Goal: Task Accomplishment & Management: Manage account settings

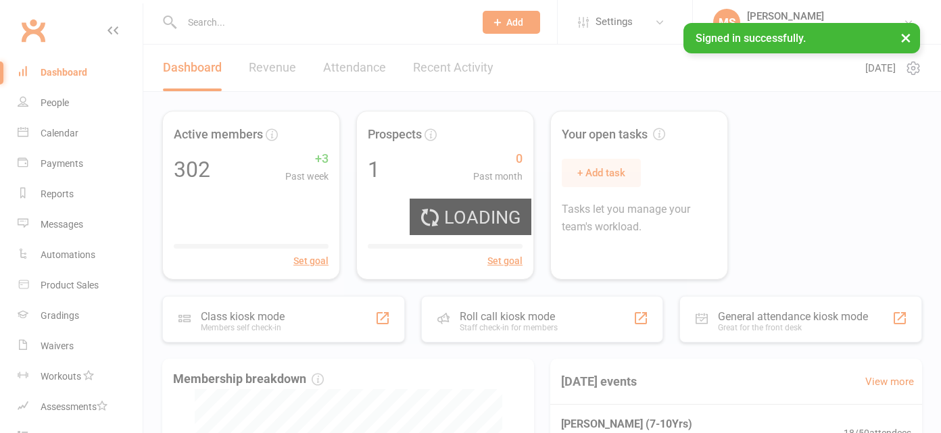
select select "100"
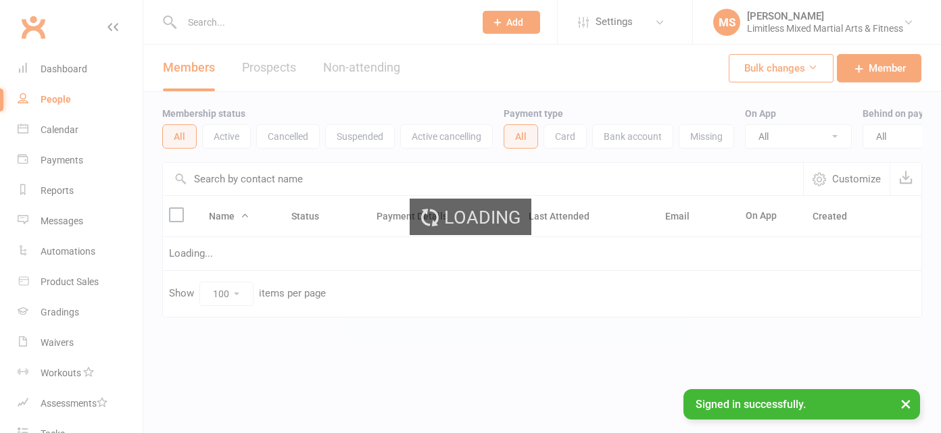
click at [222, 19] on div "Loading" at bounding box center [470, 216] width 941 height 433
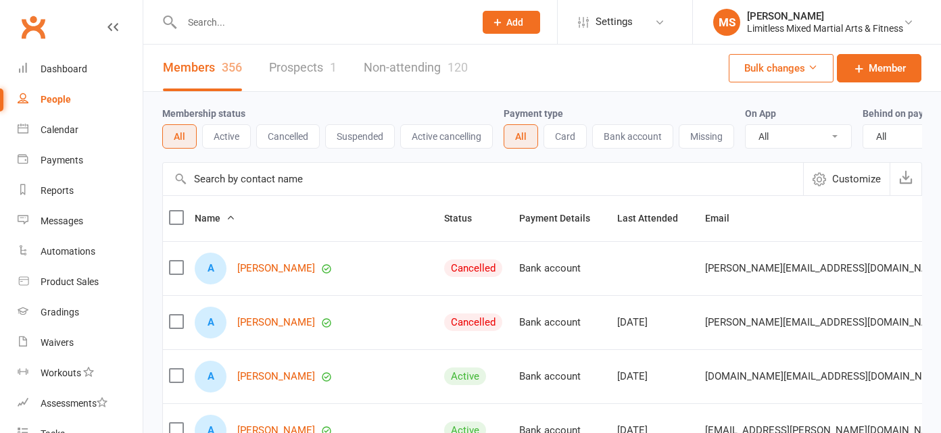
click at [243, 19] on input "text" at bounding box center [321, 22] width 287 height 19
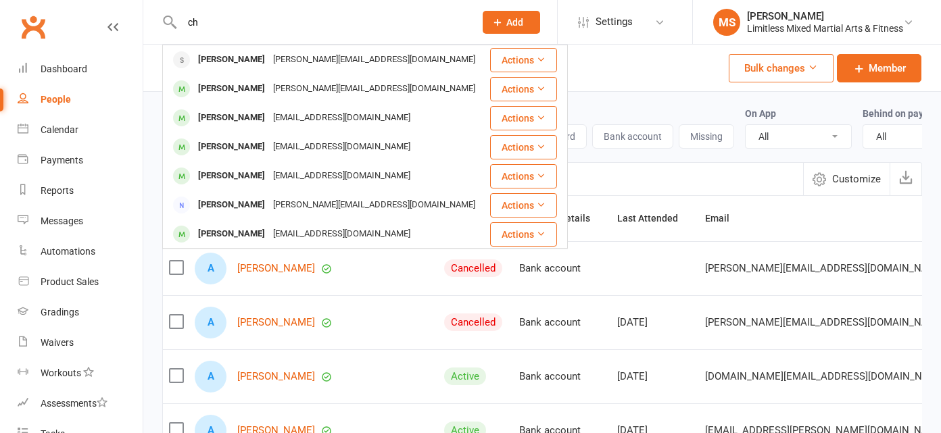
type input "c"
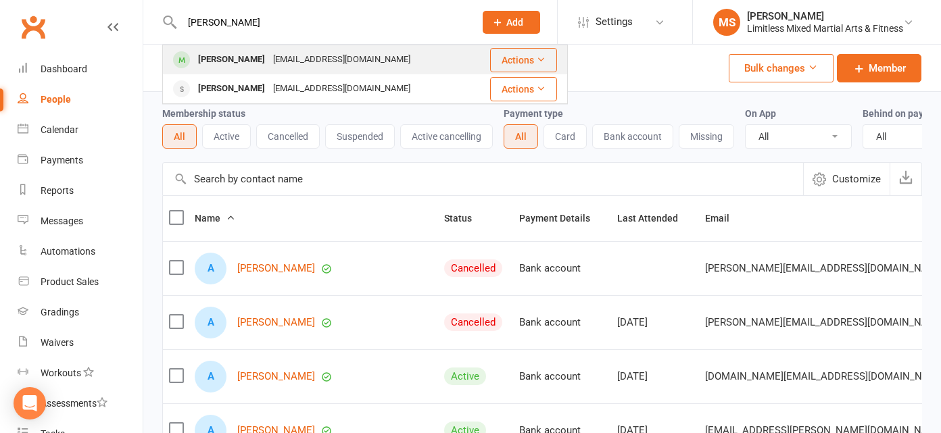
type input "[PERSON_NAME]"
click at [224, 55] on div "[PERSON_NAME]" at bounding box center [231, 60] width 75 height 20
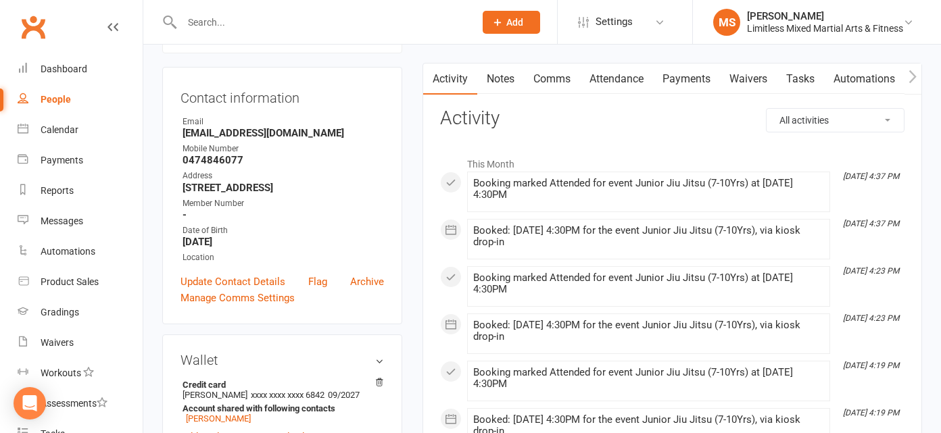
scroll to position [124, 0]
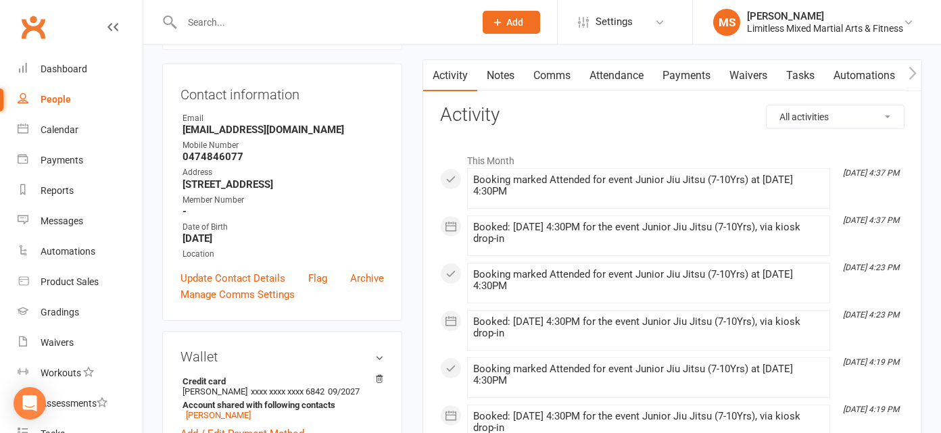
click at [638, 80] on link "Attendance" at bounding box center [616, 75] width 73 height 31
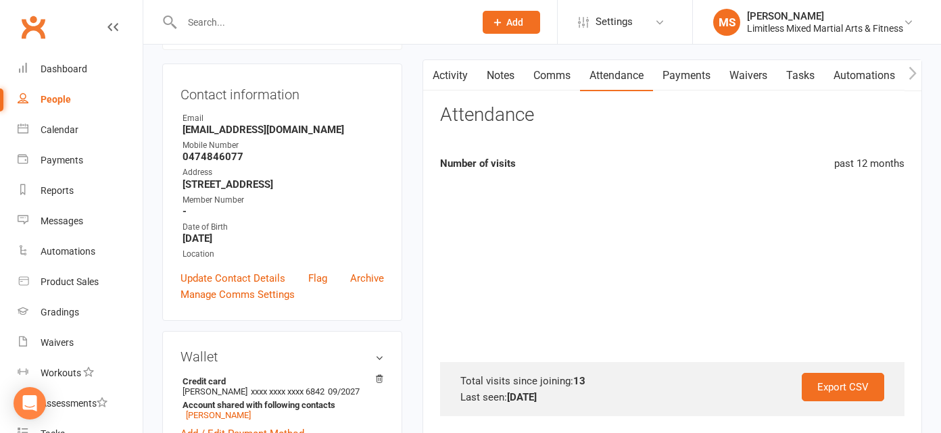
drag, startPoint x: 608, startPoint y: 77, endPoint x: 616, endPoint y: 162, distance: 85.5
click at [608, 76] on link "Attendance" at bounding box center [616, 75] width 73 height 31
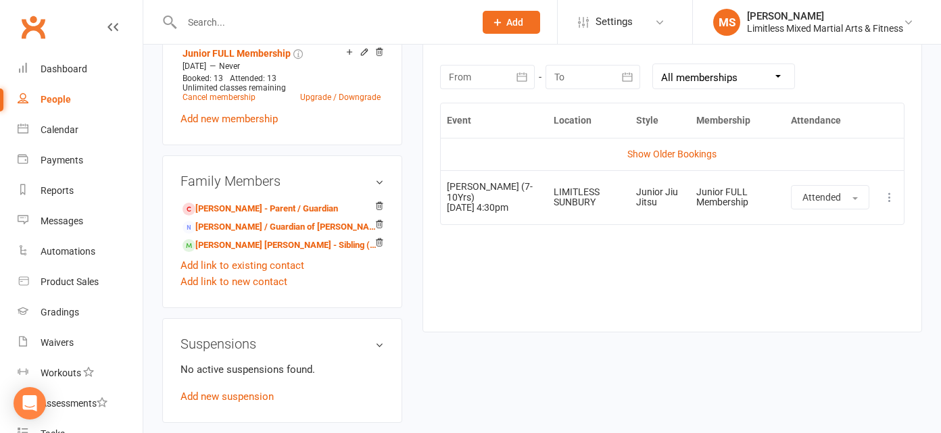
scroll to position [596, 0]
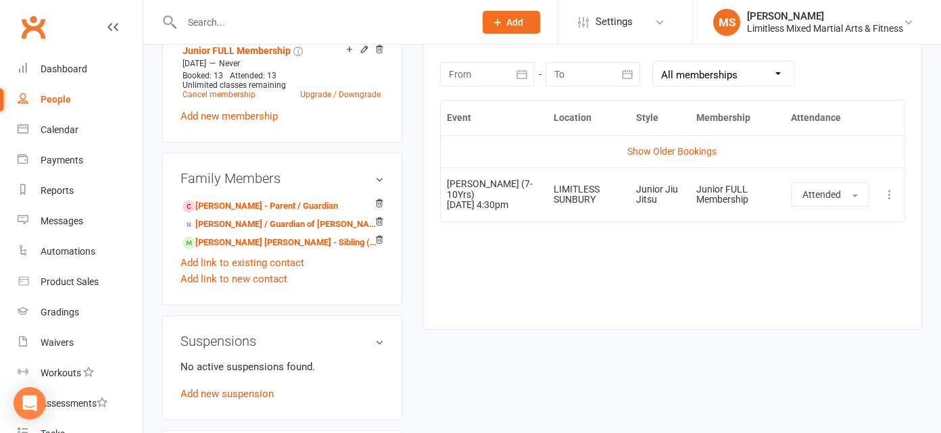
click at [886, 199] on icon at bounding box center [889, 195] width 14 height 14
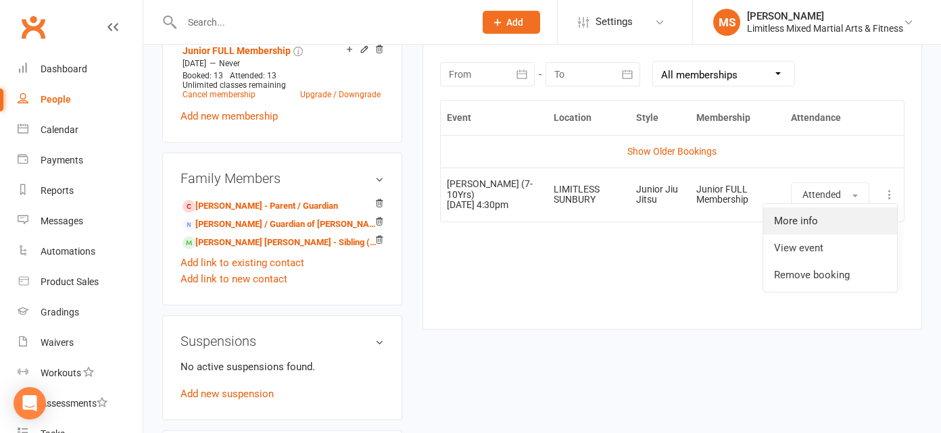
click at [862, 224] on link "More info" at bounding box center [830, 220] width 134 height 27
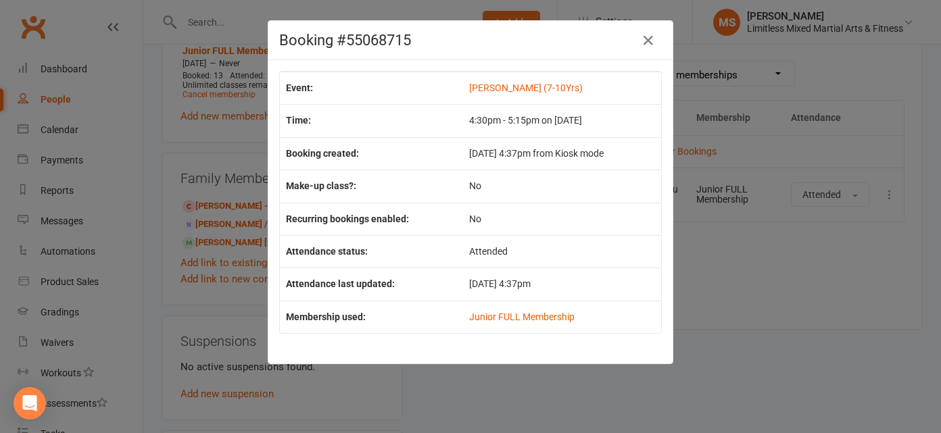
drag, startPoint x: 437, startPoint y: 154, endPoint x: 587, endPoint y: 161, distance: 150.2
click at [588, 161] on tr "Booking created: [DATE] 4:37pm from Kiosk mode" at bounding box center [470, 153] width 381 height 32
click at [718, 242] on div "Booking #55068715 Event: [PERSON_NAME] (7-10Yrs) Time: 4:30pm - 5:15pm on [DATE…" at bounding box center [470, 216] width 941 height 433
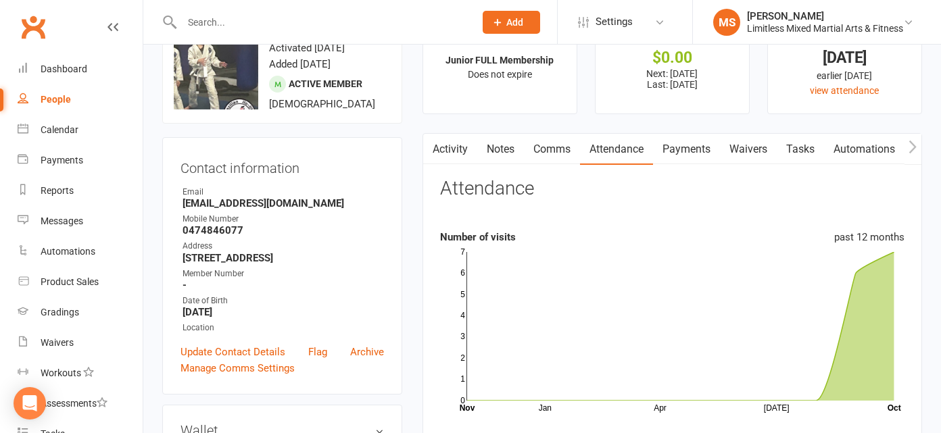
scroll to position [0, 0]
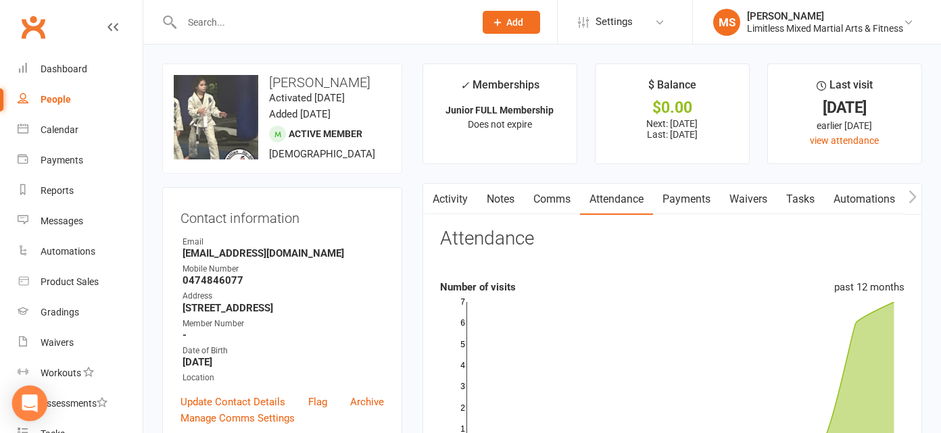
click at [30, 403] on icon "Open Intercom Messenger" at bounding box center [30, 404] width 16 height 18
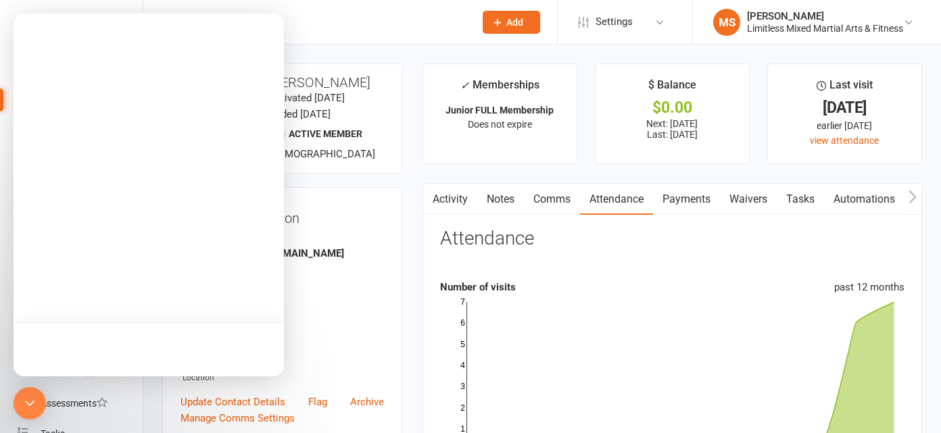
click at [105, 335] on div at bounding box center [149, 349] width 270 height 54
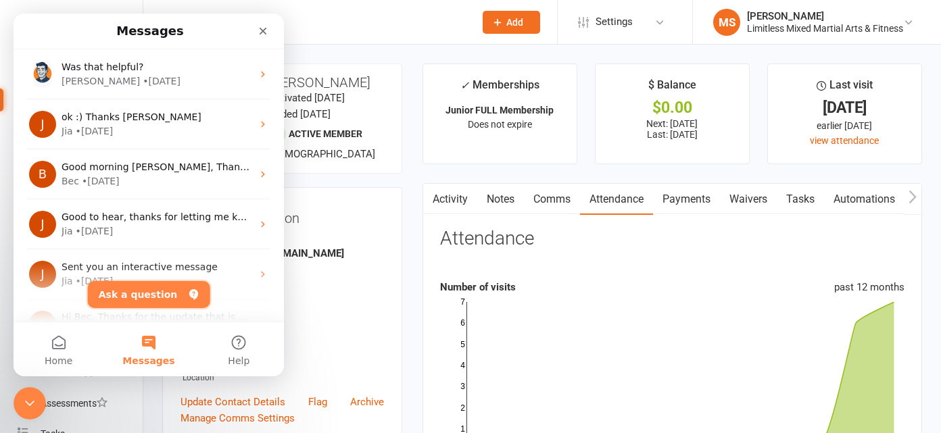
click at [127, 293] on button "Ask a question" at bounding box center [149, 294] width 122 height 27
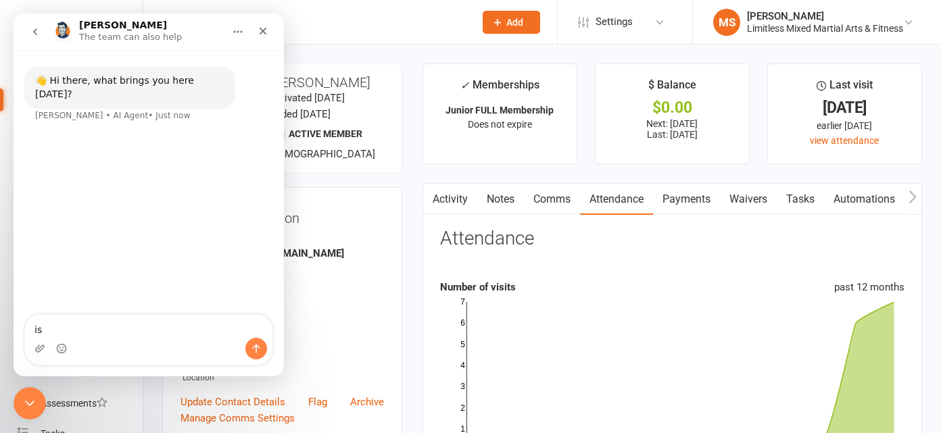
type textarea "i"
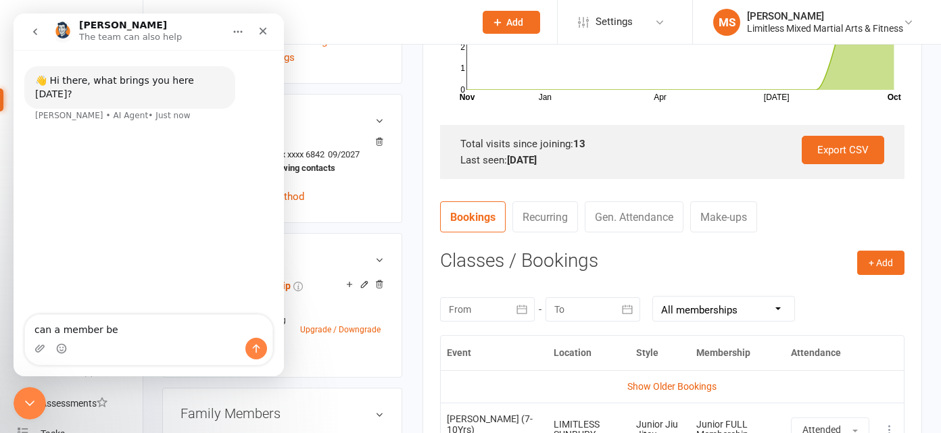
scroll to position [361, 0]
type textarea "can a member be recurringly checked into a class"
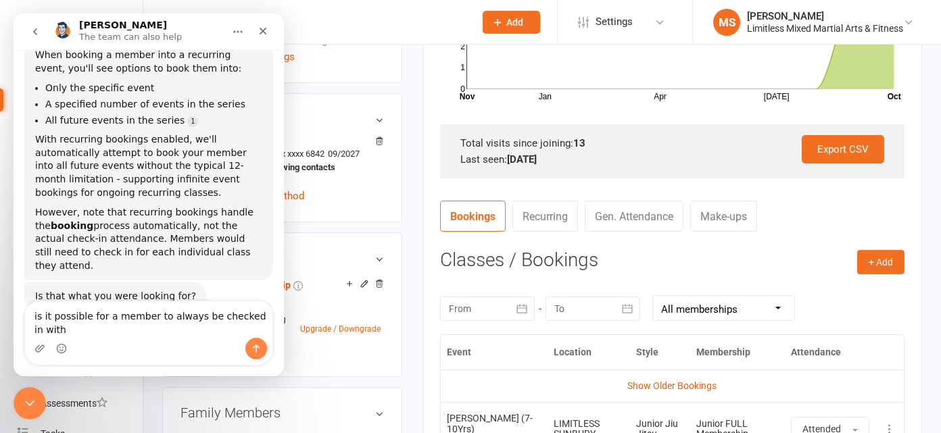
scroll to position [191, 0]
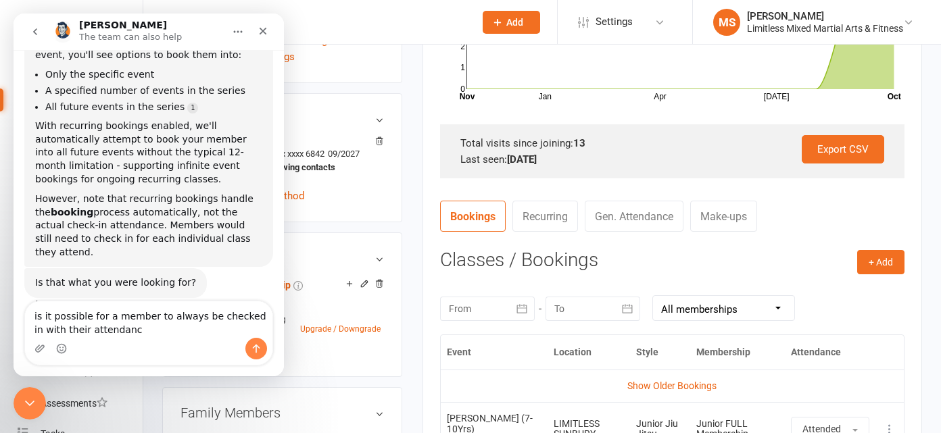
type textarea "is it possible for a member to always be checked in with their attendance"
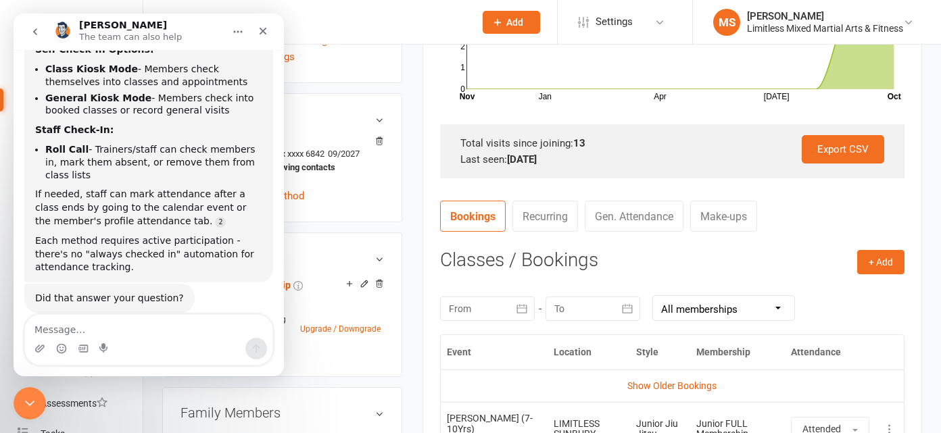
scroll to position [593, 0]
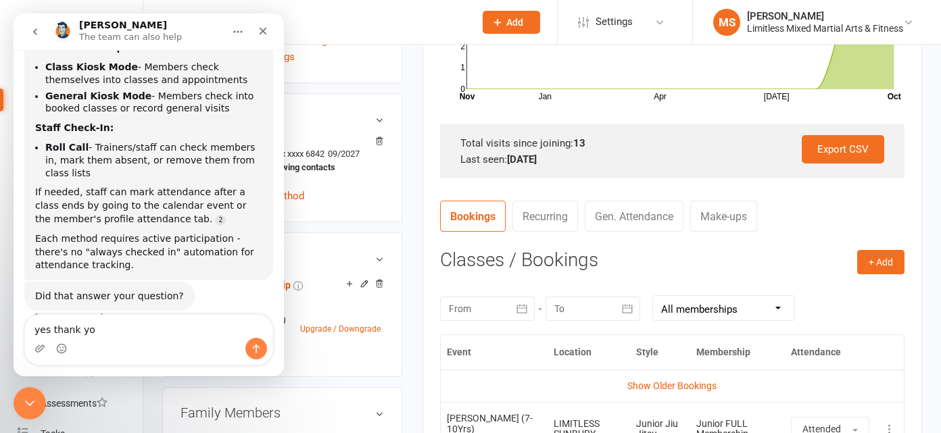
type textarea "yes thank you"
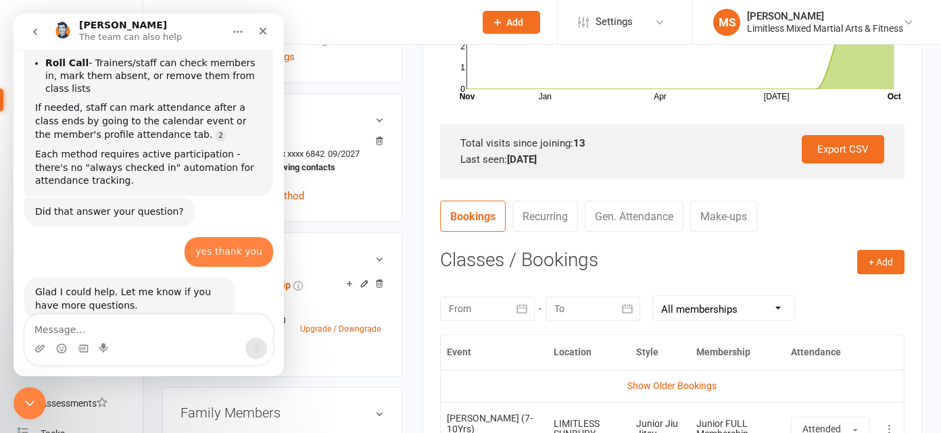
scroll to position [686, 0]
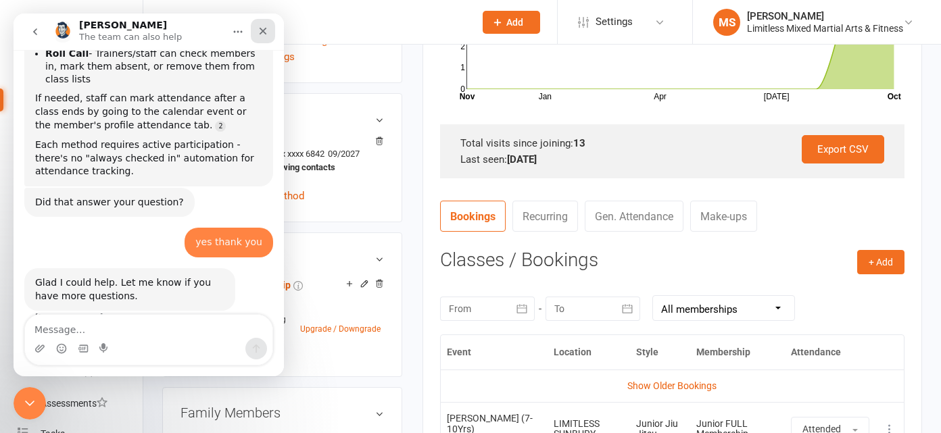
click at [264, 32] on icon "Close" at bounding box center [262, 31] width 7 height 7
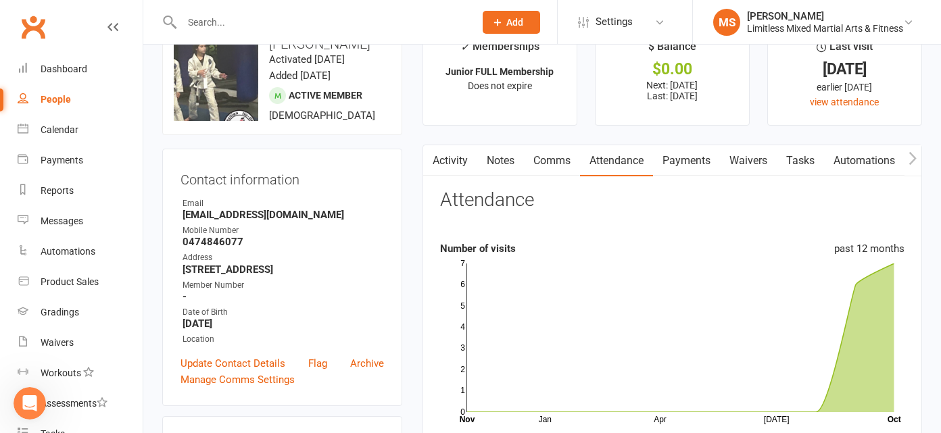
scroll to position [0, 0]
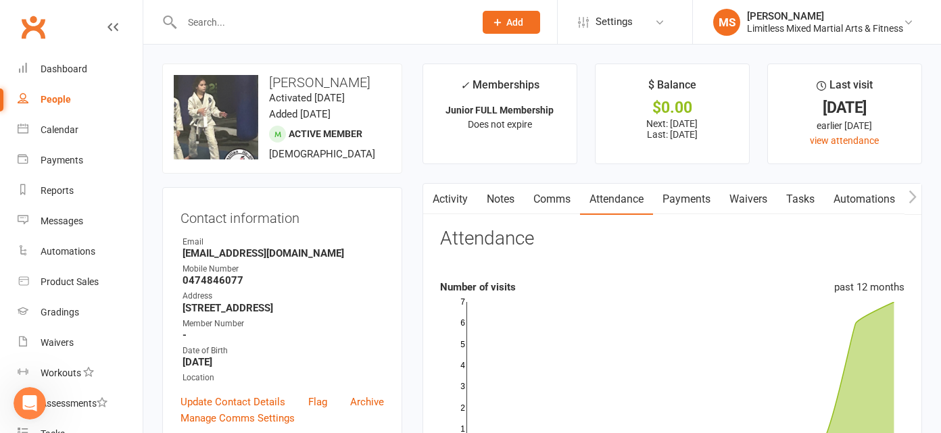
click at [255, 23] on input "text" at bounding box center [321, 22] width 287 height 19
type input "c"
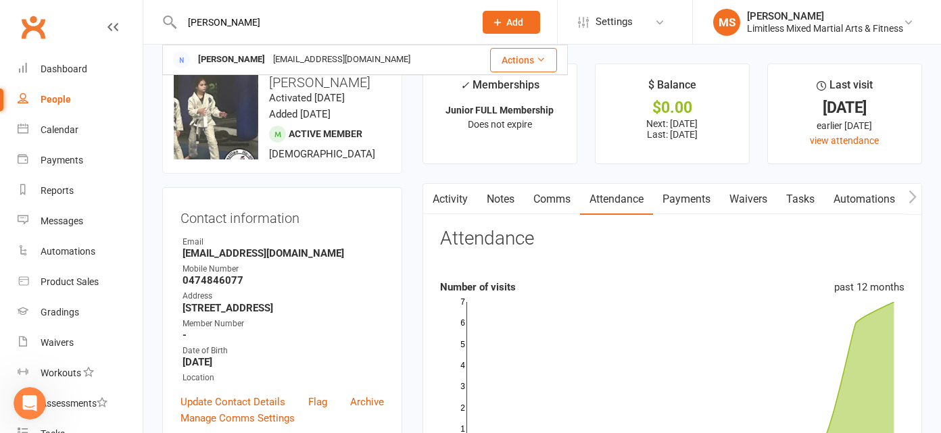
type input "[PERSON_NAME]"
click at [245, 55] on div "[PERSON_NAME]" at bounding box center [231, 60] width 75 height 20
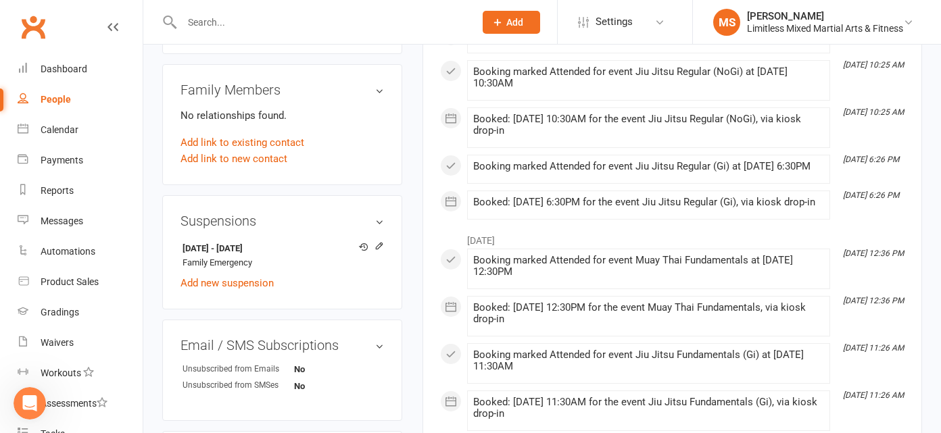
scroll to position [711, 0]
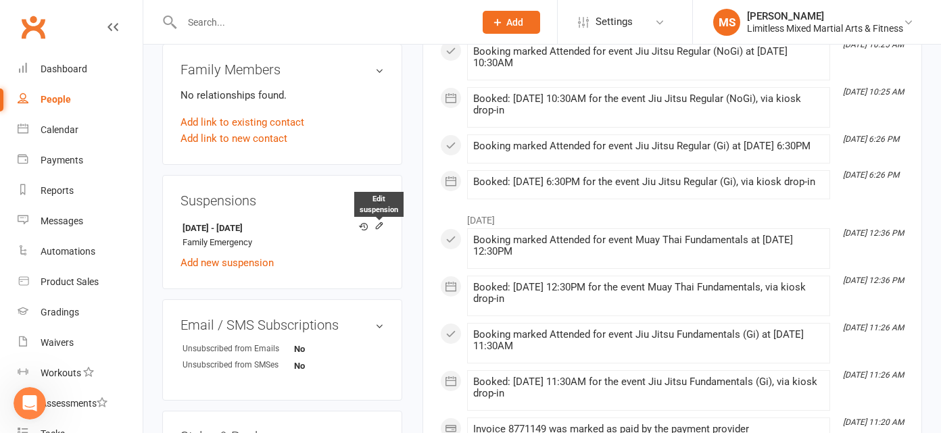
click at [380, 221] on icon at bounding box center [378, 225] width 9 height 9
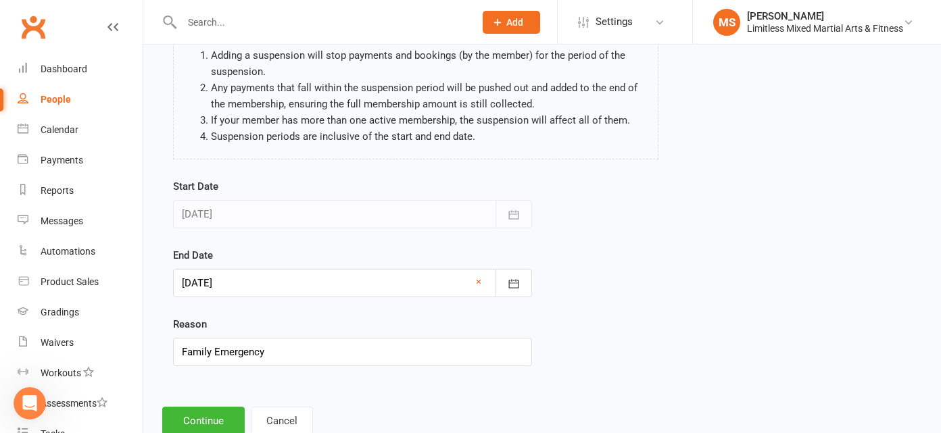
scroll to position [124, 0]
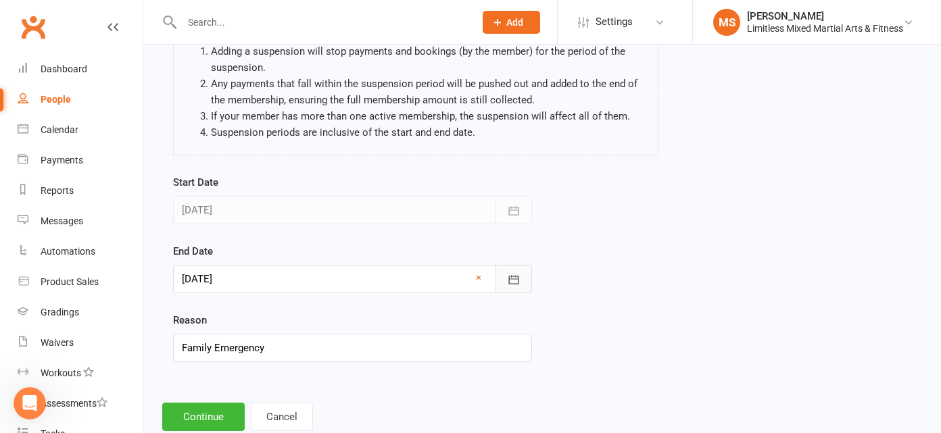
click at [512, 276] on icon "button" at bounding box center [514, 280] width 14 height 14
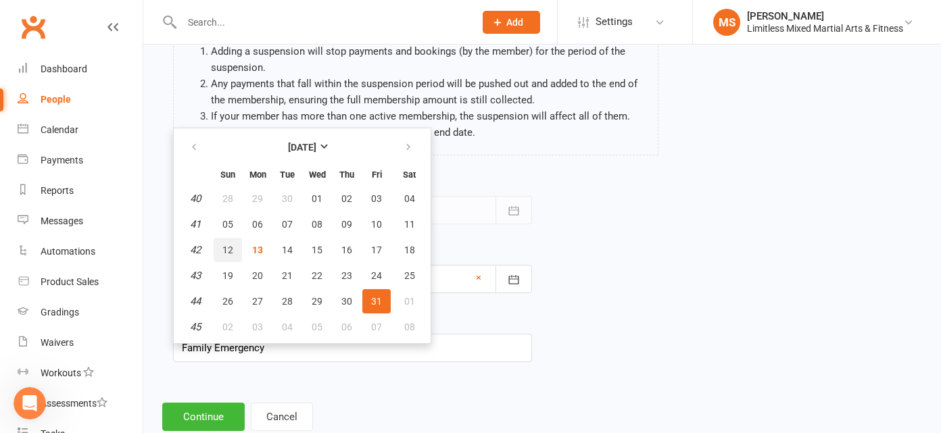
click at [236, 246] on button "12" at bounding box center [228, 250] width 28 height 24
type input "[DATE]"
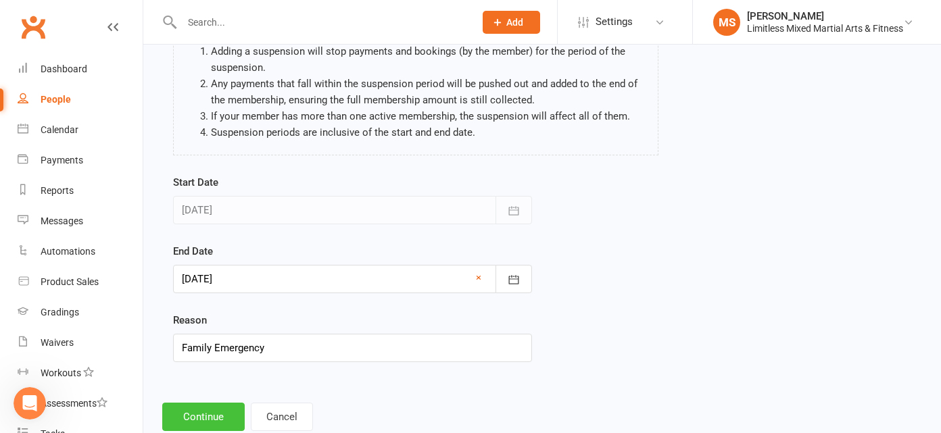
click at [209, 414] on button "Continue" at bounding box center [203, 417] width 82 height 28
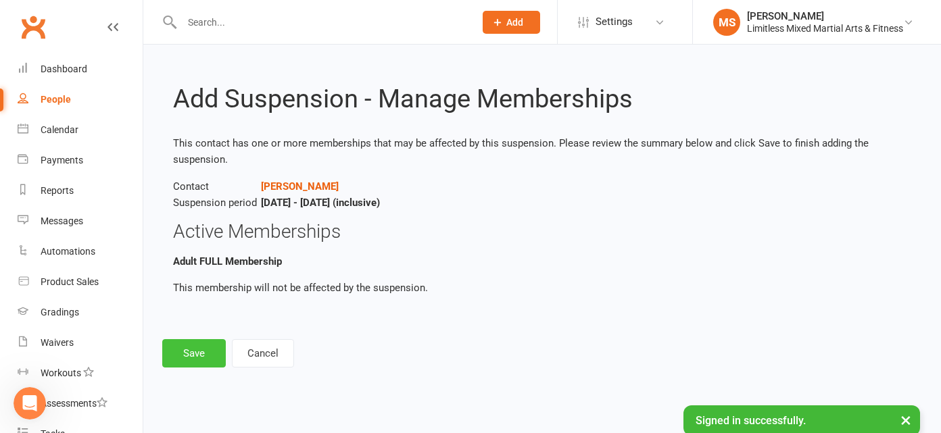
click at [186, 364] on button "Save" at bounding box center [194, 353] width 64 height 28
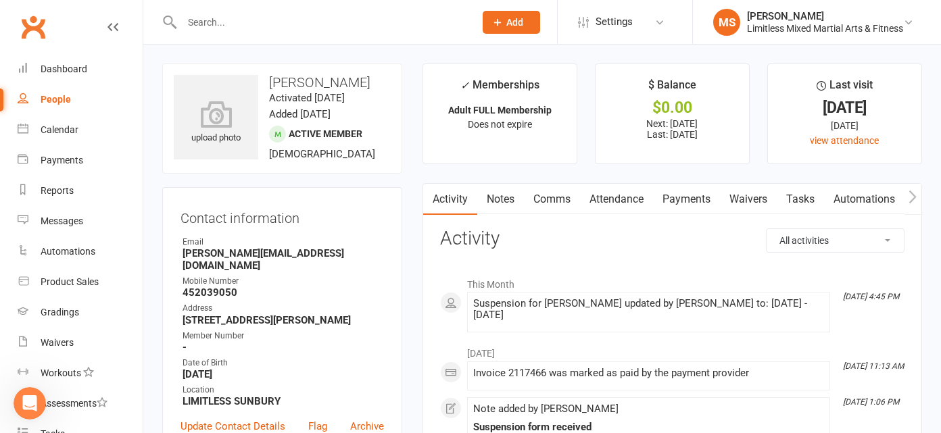
click at [693, 203] on link "Payments" at bounding box center [686, 199] width 67 height 31
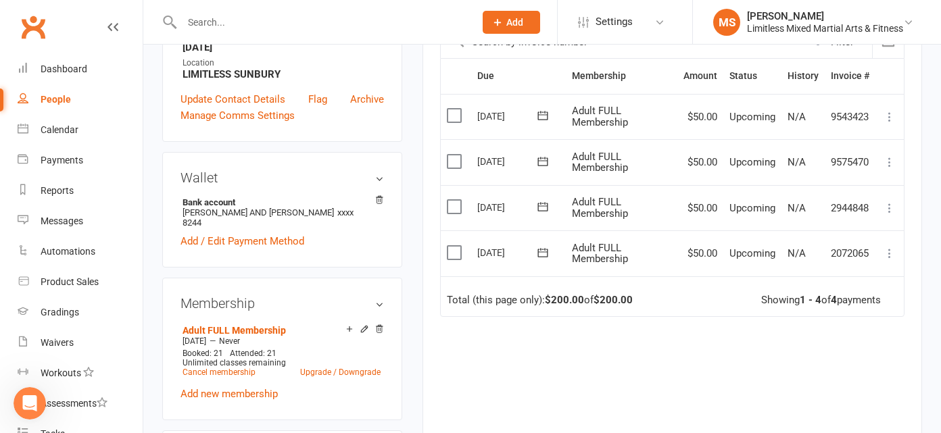
scroll to position [330, 0]
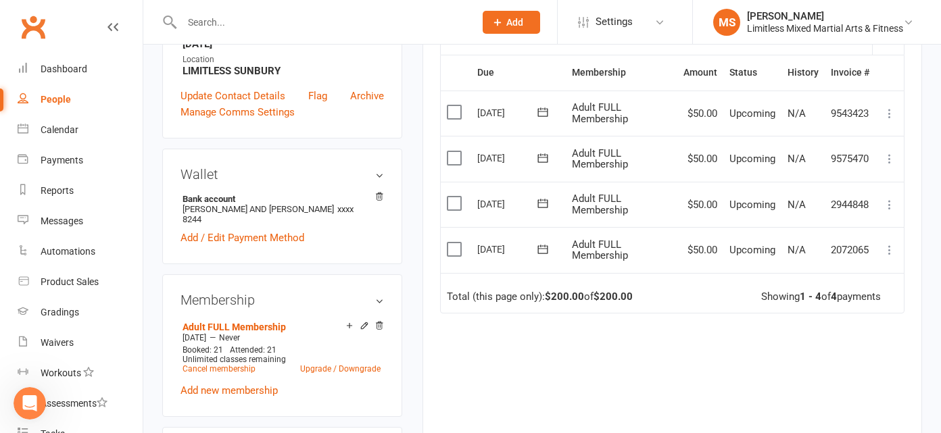
click at [890, 247] on icon at bounding box center [889, 250] width 14 height 14
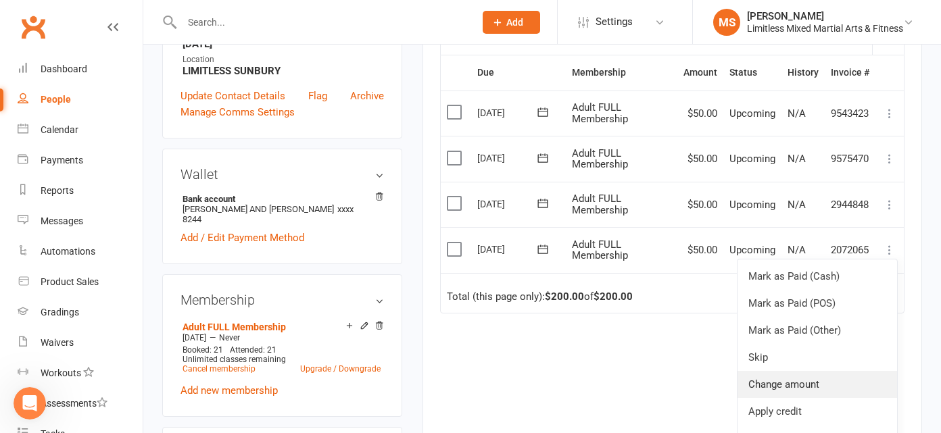
click at [828, 380] on link "Change amount" at bounding box center [816, 384] width 159 height 27
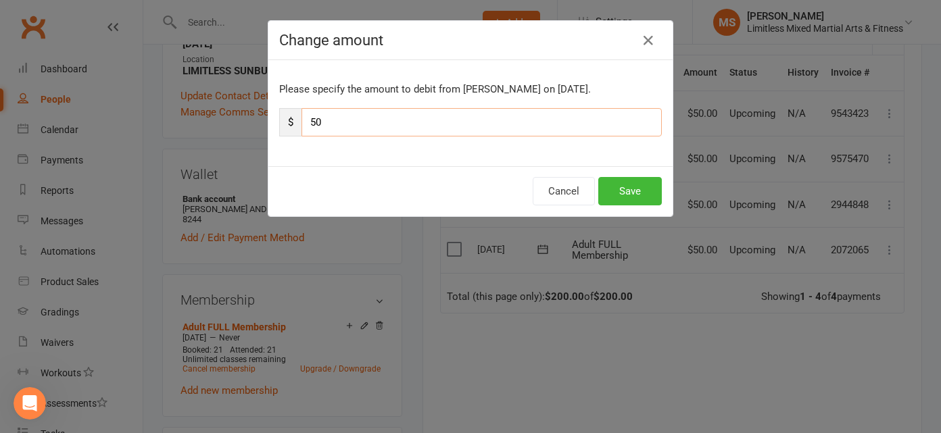
click at [313, 121] on input "50" at bounding box center [481, 122] width 360 height 28
type input "100"
click at [635, 196] on button "Save" at bounding box center [630, 191] width 64 height 28
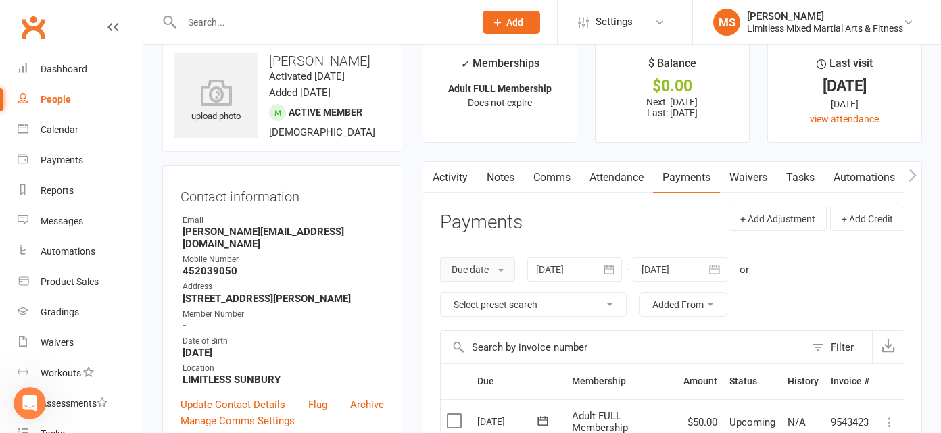
scroll to position [0, 0]
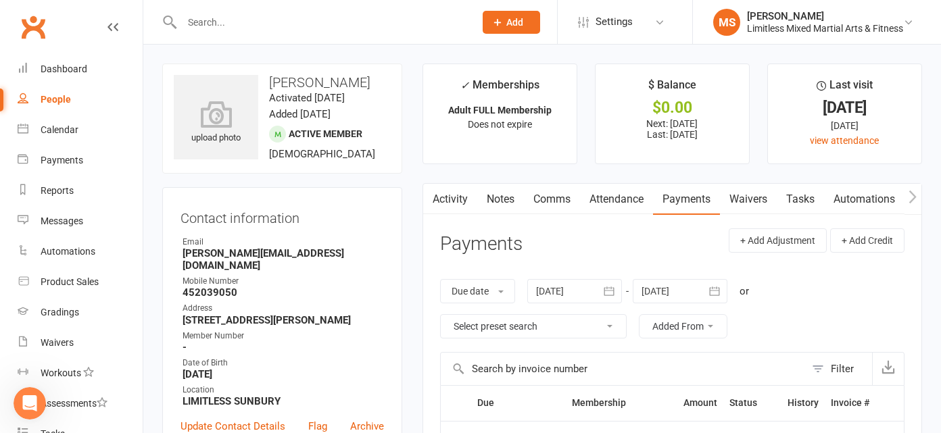
click at [66, 103] on div "People" at bounding box center [56, 99] width 30 height 11
select select "100"
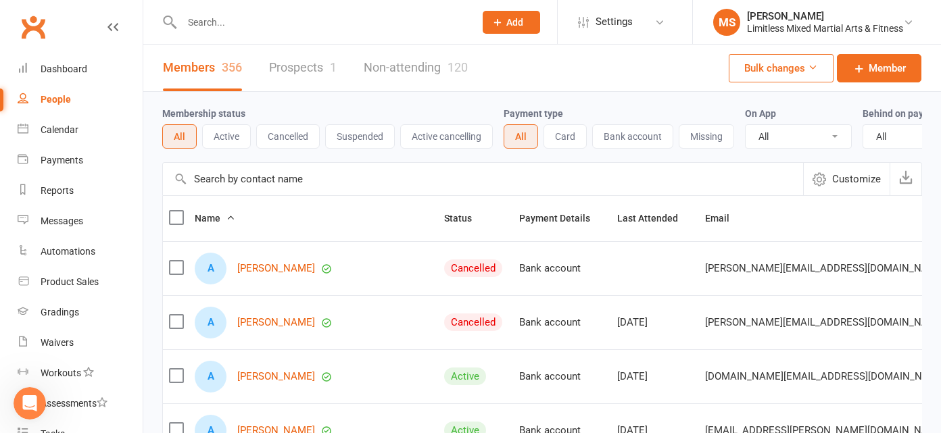
click at [230, 30] on input "text" at bounding box center [321, 22] width 287 height 19
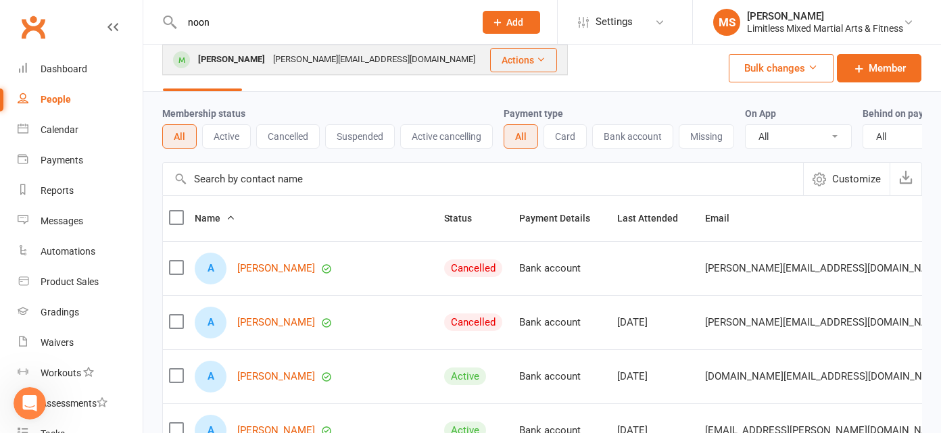
type input "noon"
click at [232, 58] on div "[PERSON_NAME]" at bounding box center [231, 60] width 75 height 20
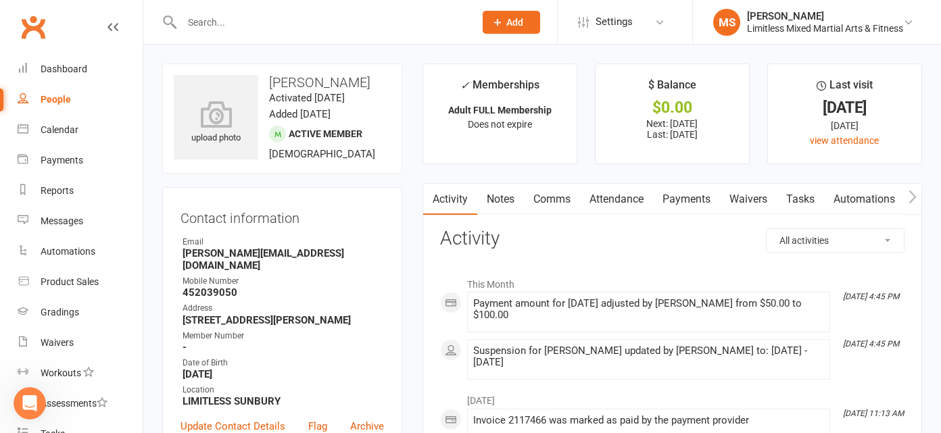
click at [59, 99] on div "People" at bounding box center [56, 99] width 30 height 11
select select "100"
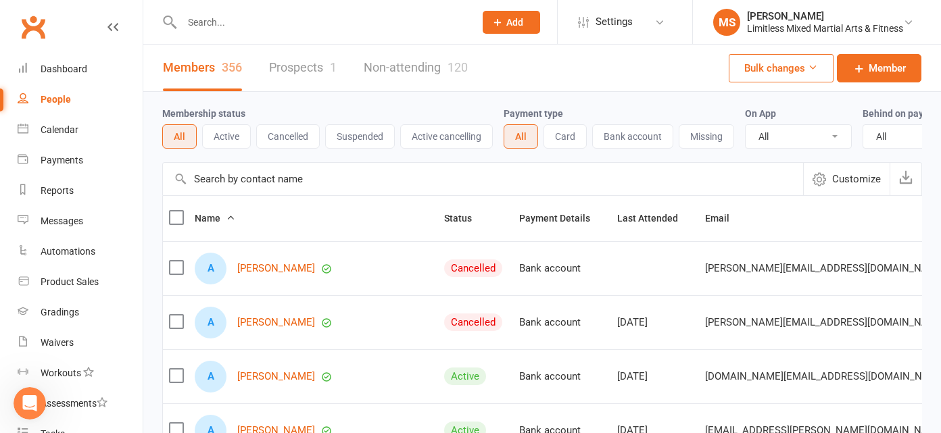
click at [217, 22] on input "text" at bounding box center [321, 22] width 287 height 19
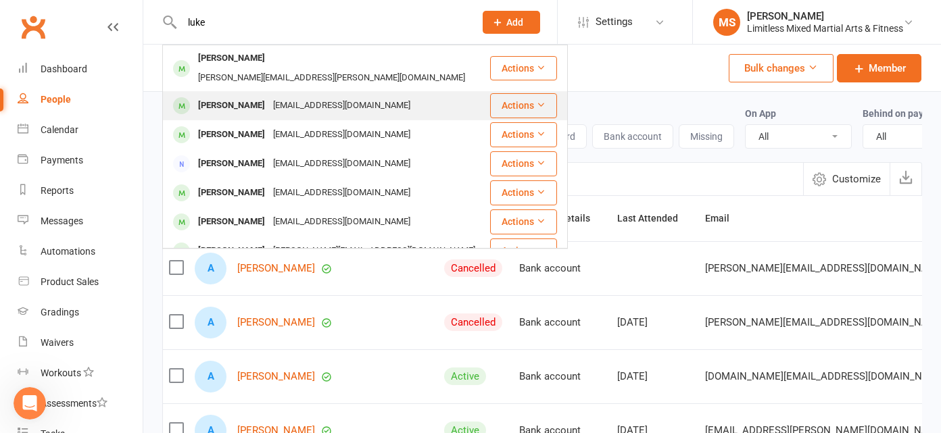
type input "luke"
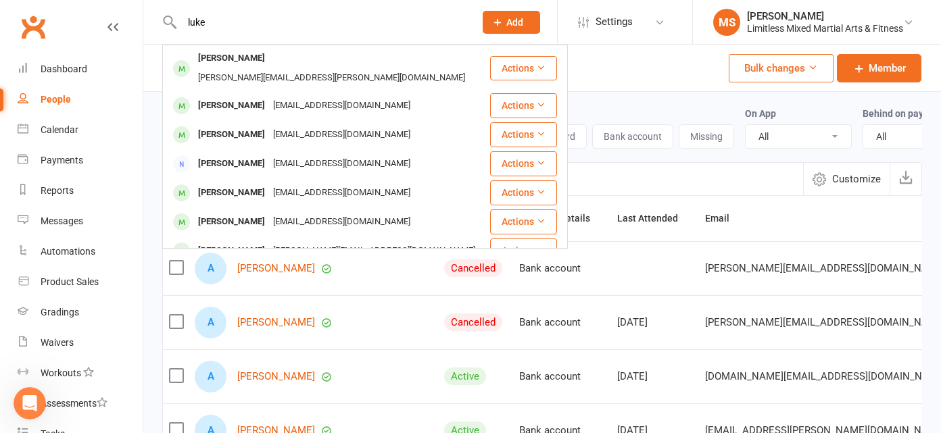
click at [245, 96] on div "[PERSON_NAME]" at bounding box center [231, 106] width 75 height 20
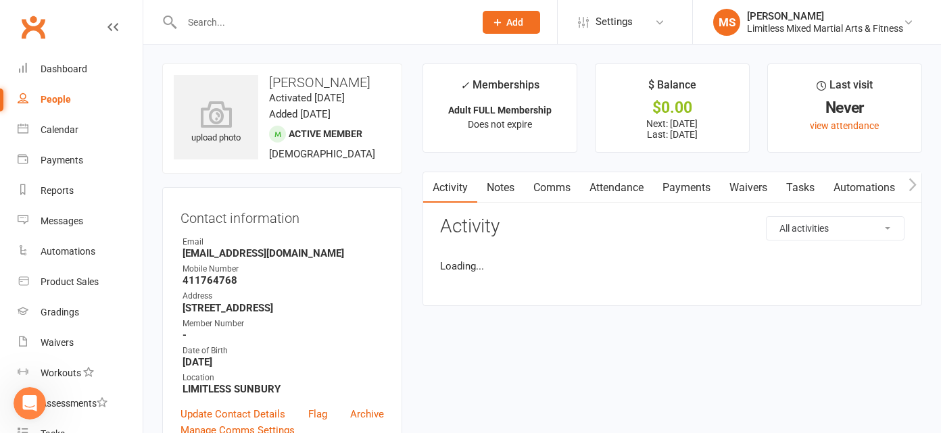
click at [695, 190] on link "Payments" at bounding box center [686, 187] width 67 height 31
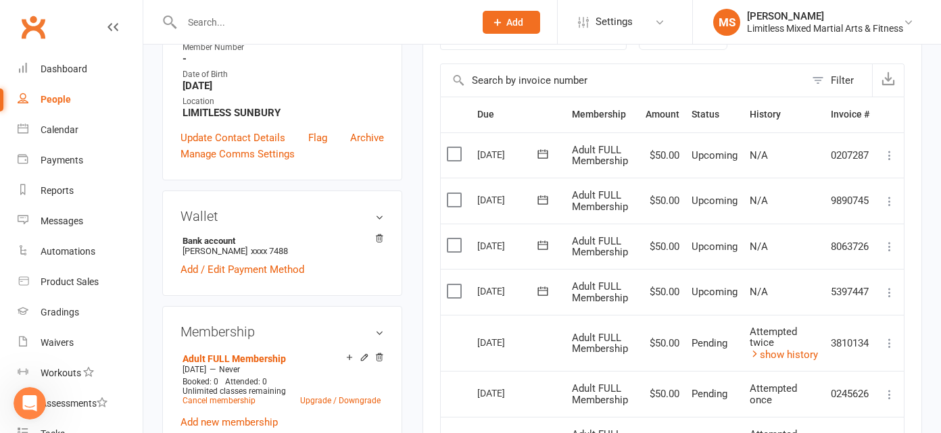
scroll to position [261, 0]
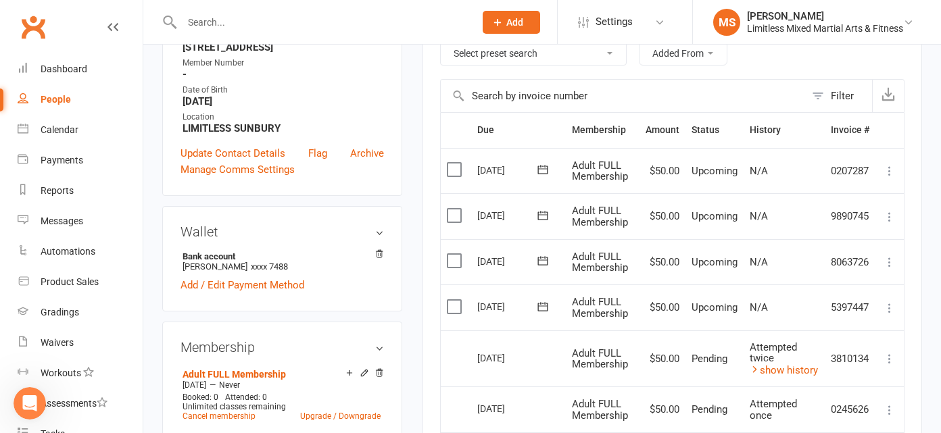
click at [68, 99] on div "People" at bounding box center [56, 99] width 30 height 11
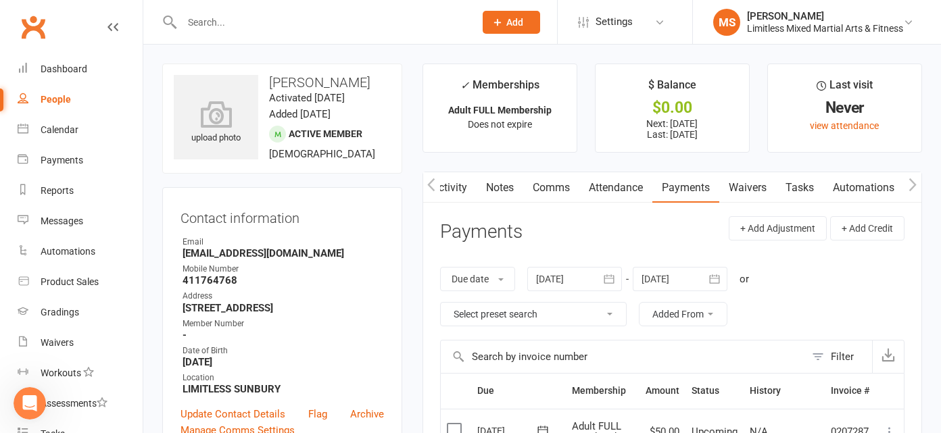
select select "100"
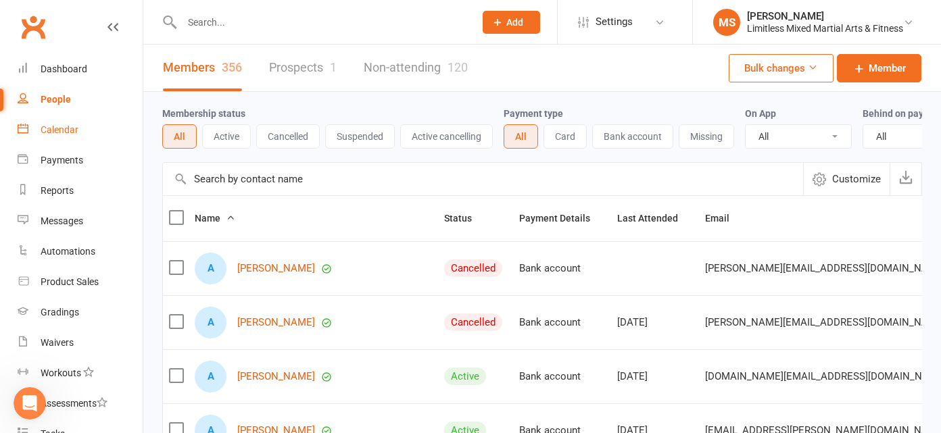
click at [68, 133] on div "Calendar" at bounding box center [60, 129] width 38 height 11
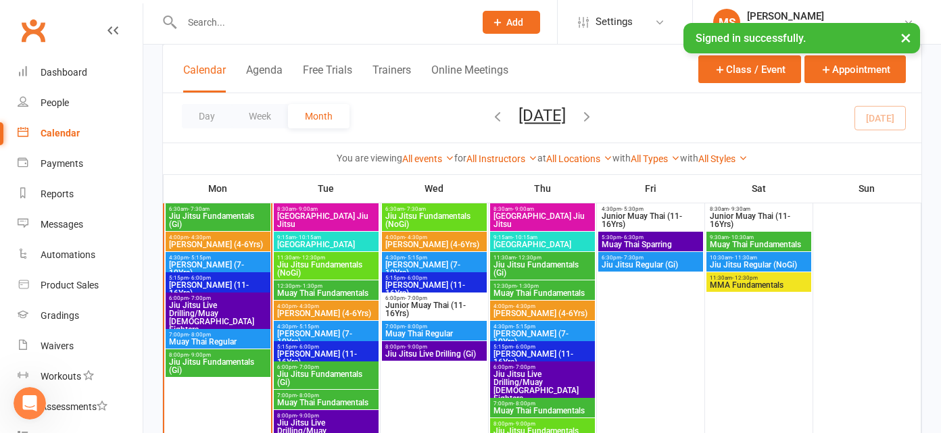
scroll to position [651, 0]
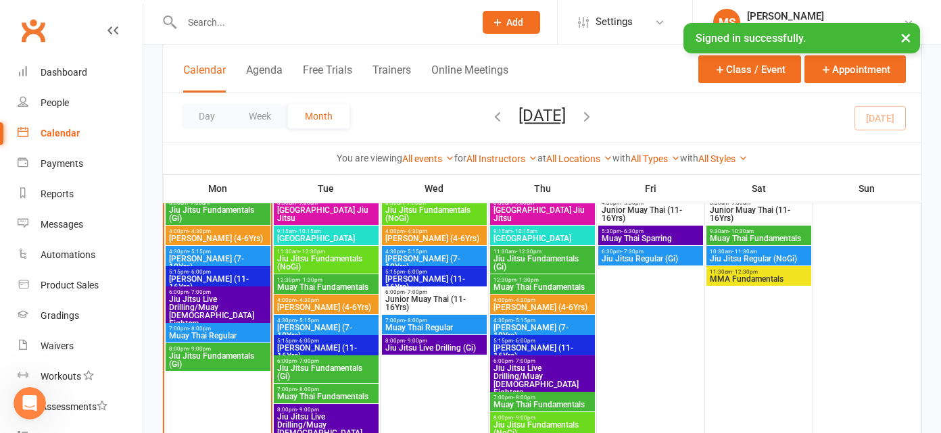
click at [211, 255] on span "[PERSON_NAME] (7-10Yrs)" at bounding box center [217, 263] width 99 height 16
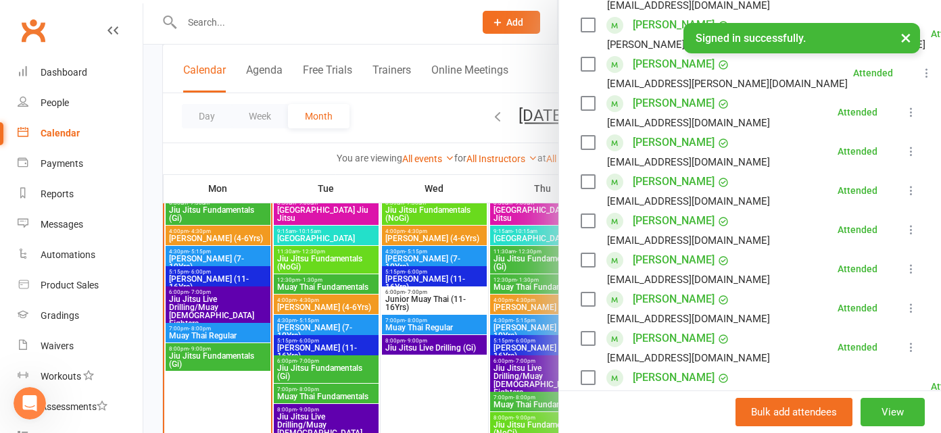
scroll to position [391, 0]
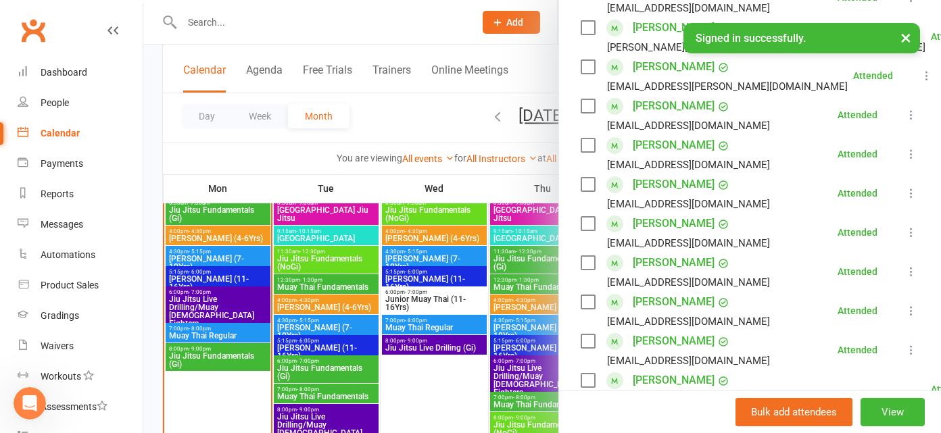
click at [914, 189] on icon at bounding box center [911, 193] width 14 height 14
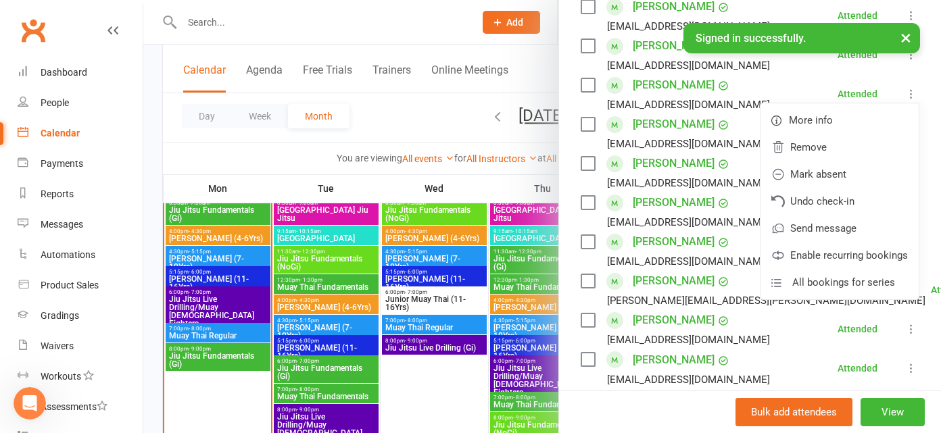
scroll to position [491, 0]
click at [804, 118] on span "More info" at bounding box center [811, 119] width 44 height 16
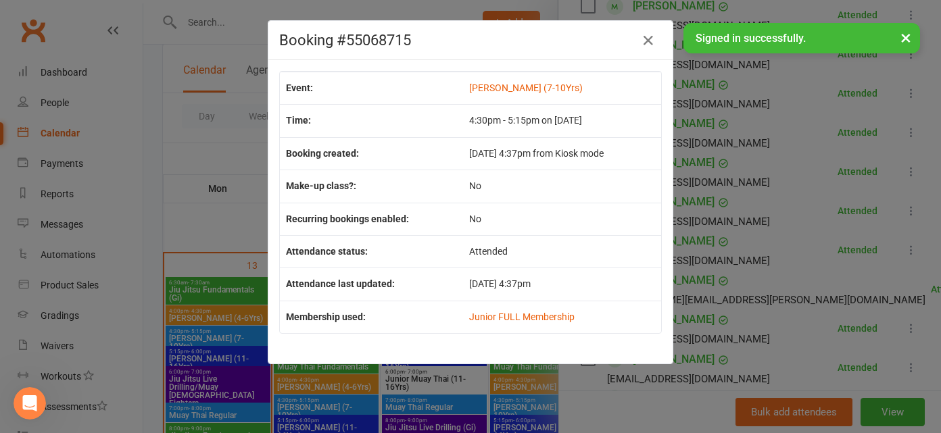
scroll to position [599, 0]
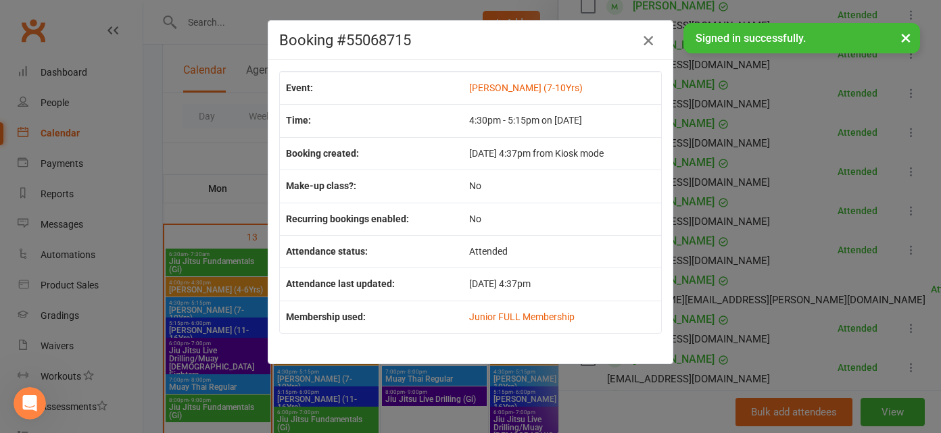
click at [653, 39] on icon "button" at bounding box center [648, 40] width 16 height 16
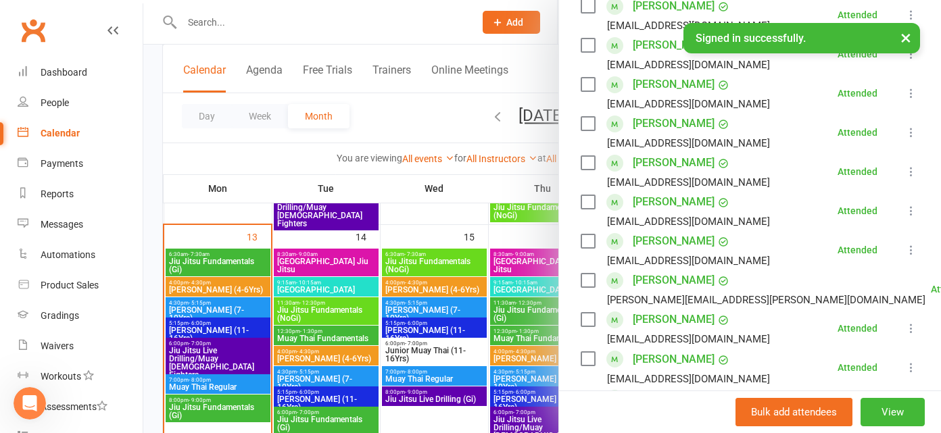
click at [907, 38] on button "×" at bounding box center [905, 37] width 24 height 29
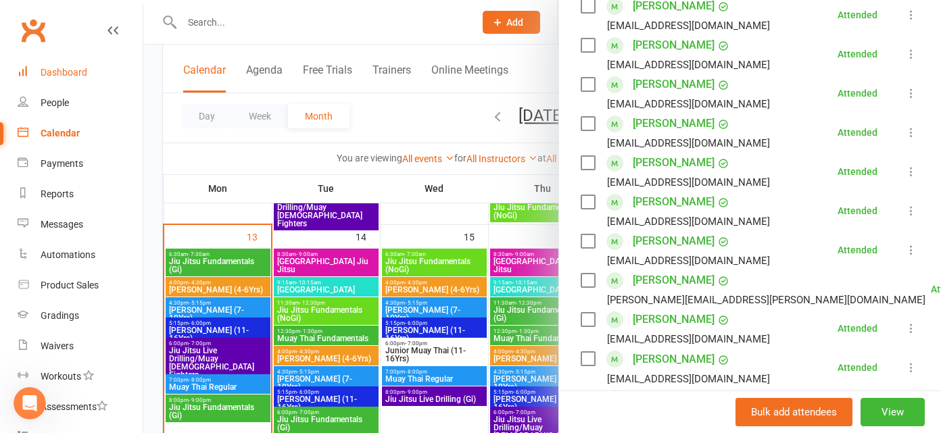
click at [85, 68] on div "Dashboard" at bounding box center [64, 72] width 47 height 11
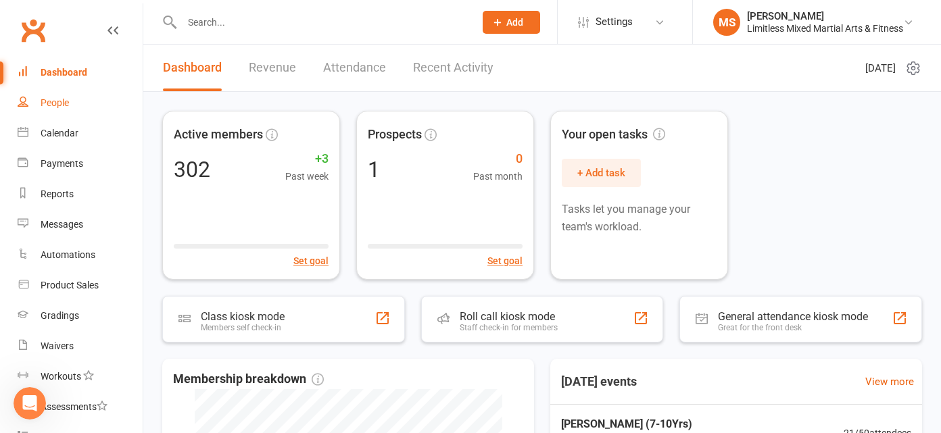
click at [41, 105] on div "People" at bounding box center [55, 102] width 28 height 11
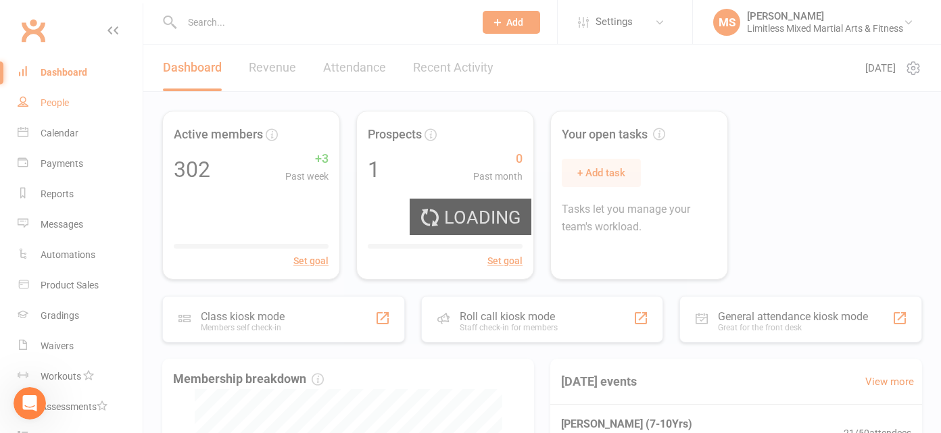
select select "100"
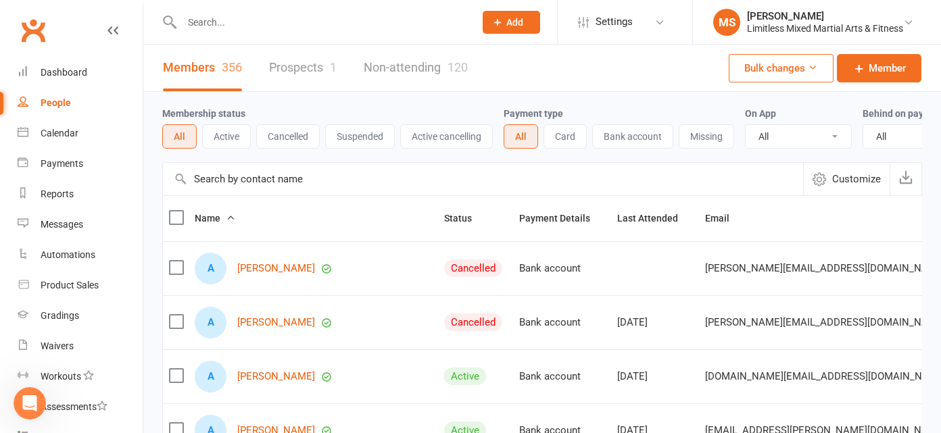
click at [218, 141] on button "Active" at bounding box center [226, 136] width 49 height 24
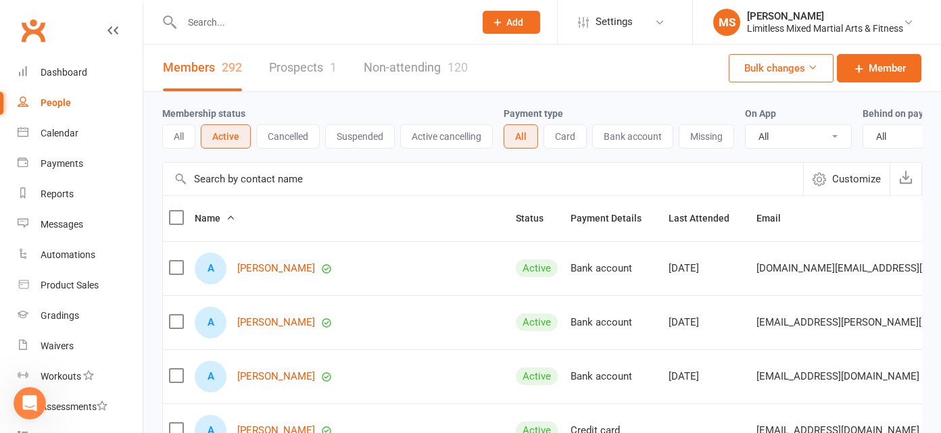
click at [231, 14] on input "text" at bounding box center [321, 22] width 287 height 19
type input "[PERSON_NAME]"
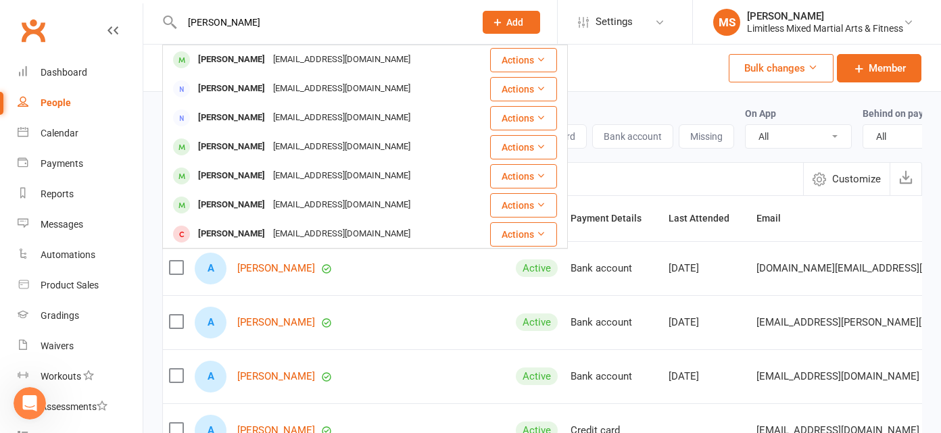
click at [245, 62] on div "[PERSON_NAME]" at bounding box center [231, 60] width 75 height 20
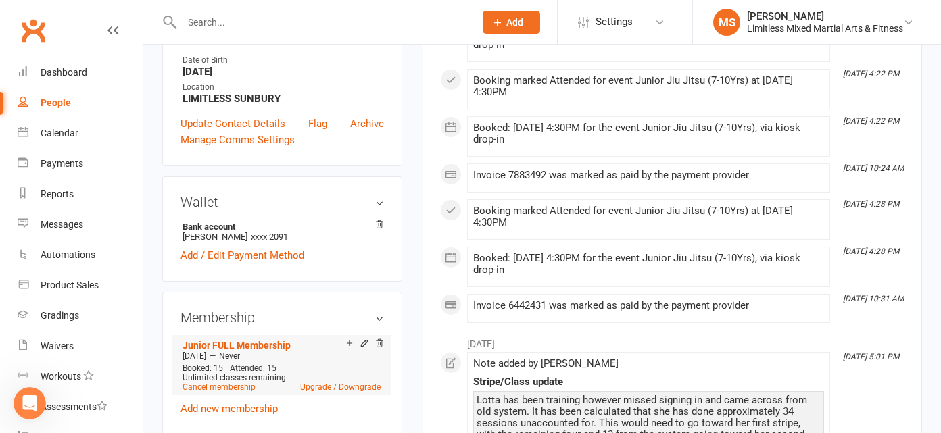
scroll to position [420, 0]
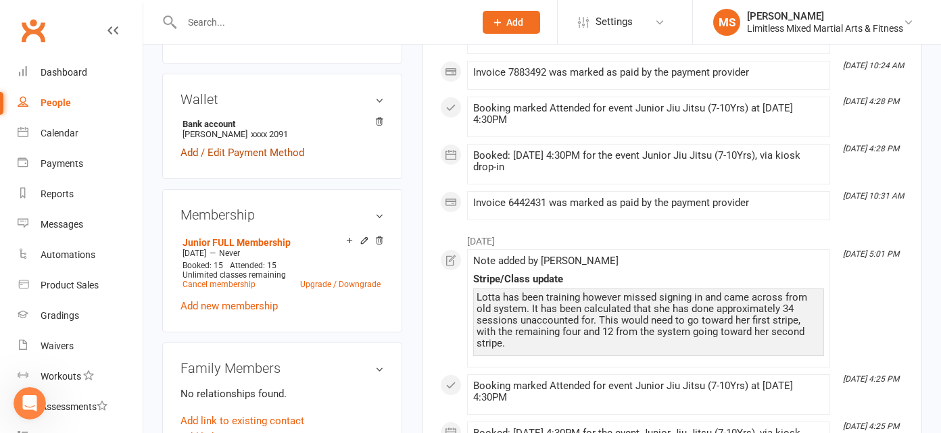
click at [282, 152] on link "Add / Edit Payment Method" at bounding box center [242, 153] width 124 height 16
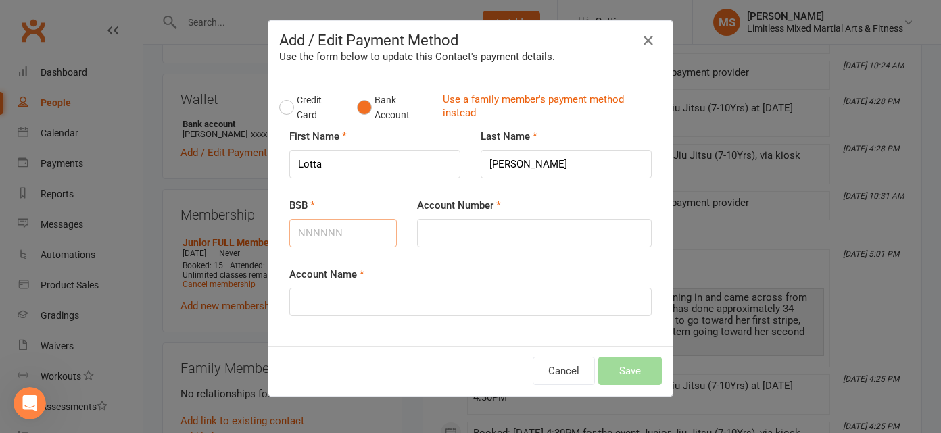
click at [318, 233] on input "BSB" at bounding box center [342, 233] width 107 height 28
type input "083004"
click at [459, 226] on input "Account Number" at bounding box center [534, 233] width 234 height 28
type input "920014683"
click at [368, 311] on input "Account Name" at bounding box center [470, 302] width 362 height 28
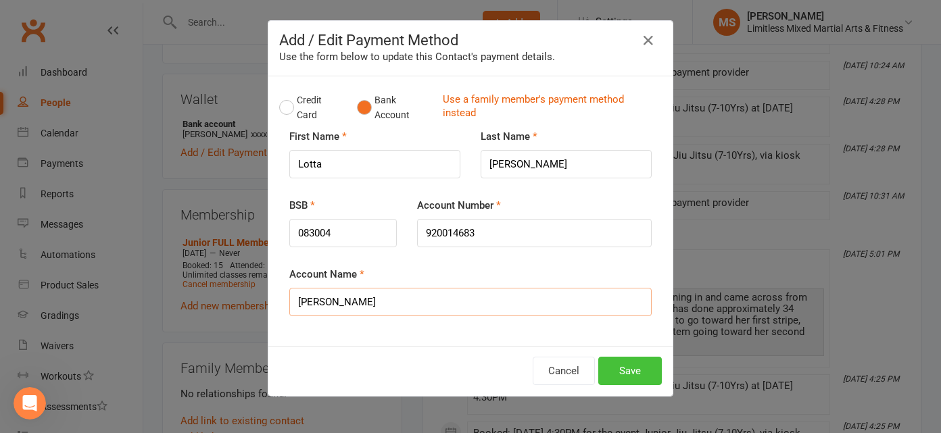
type input "[PERSON_NAME]"
click at [635, 369] on button "Save" at bounding box center [630, 371] width 64 height 28
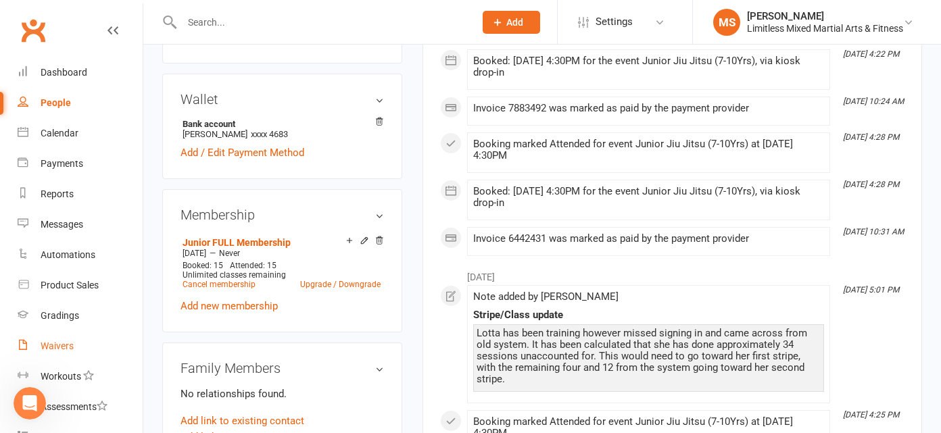
drag, startPoint x: 57, startPoint y: 345, endPoint x: 303, endPoint y: 238, distance: 268.4
click at [57, 345] on div "Waivers" at bounding box center [57, 346] width 33 height 11
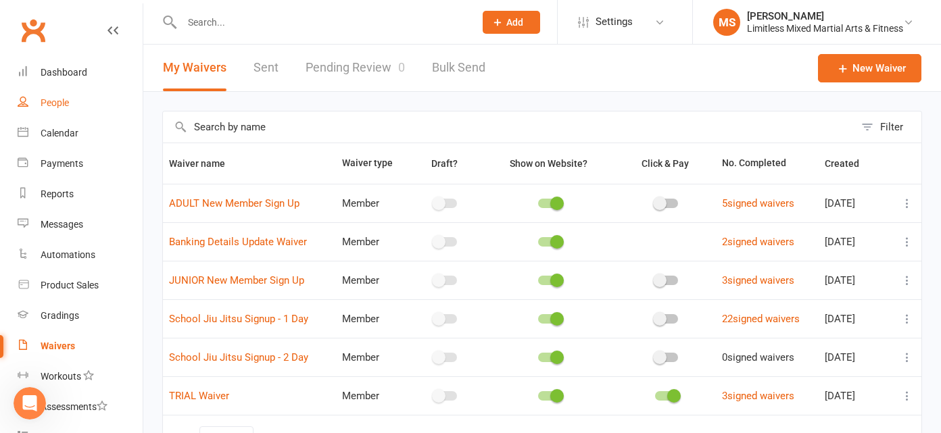
click at [47, 99] on div "People" at bounding box center [55, 102] width 28 height 11
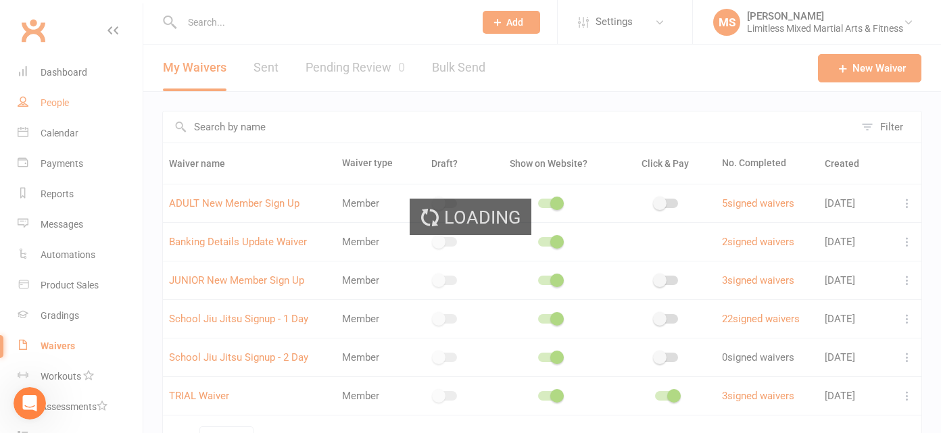
select select "100"
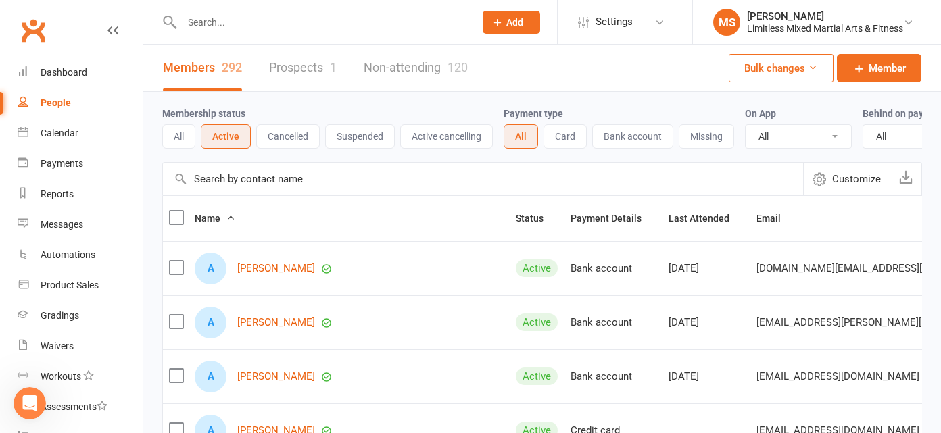
click at [228, 19] on input "text" at bounding box center [321, 22] width 287 height 19
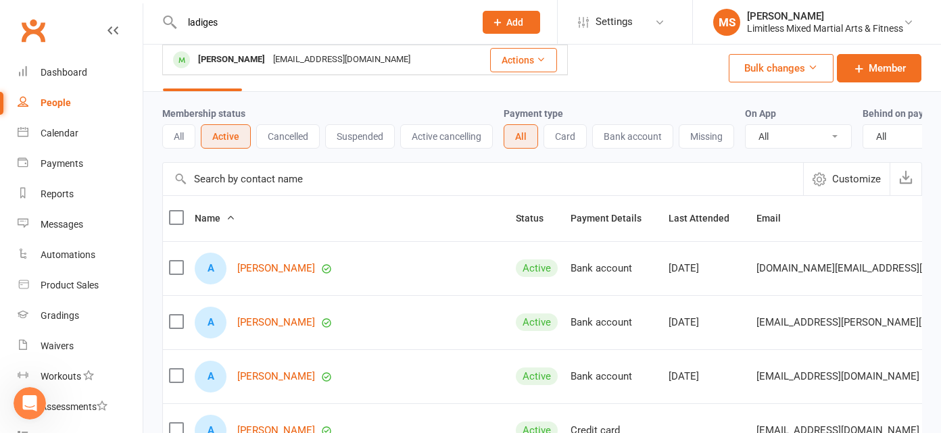
type input "ladiges"
click at [247, 56] on div "[PERSON_NAME]" at bounding box center [231, 60] width 75 height 20
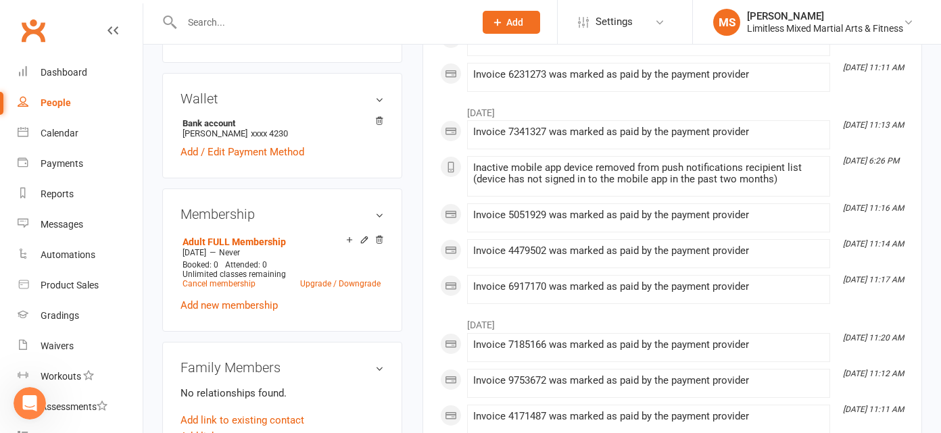
scroll to position [469, 0]
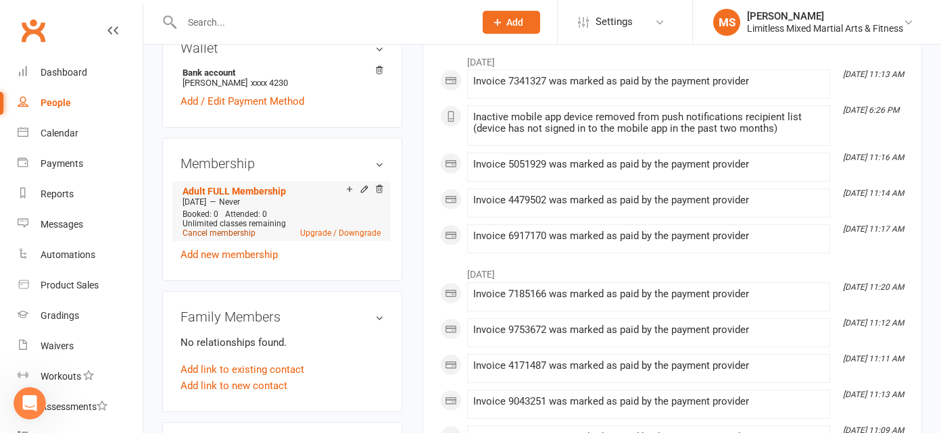
click at [235, 228] on link "Cancel membership" at bounding box center [218, 232] width 73 height 9
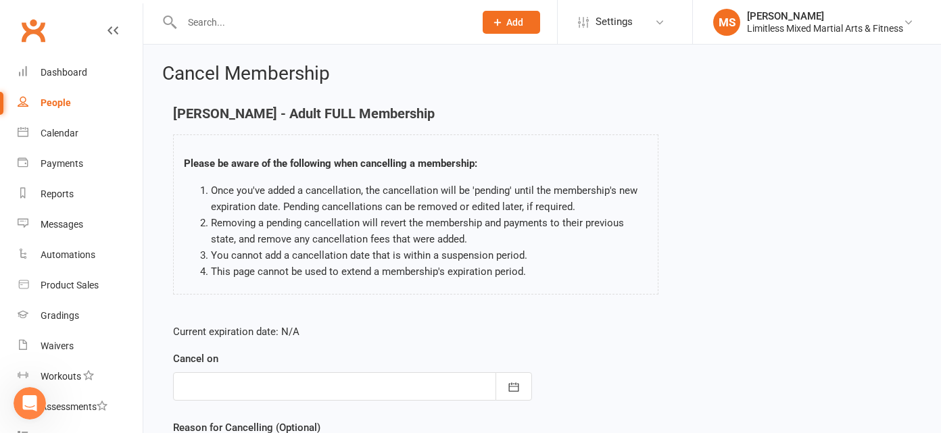
scroll to position [151, 0]
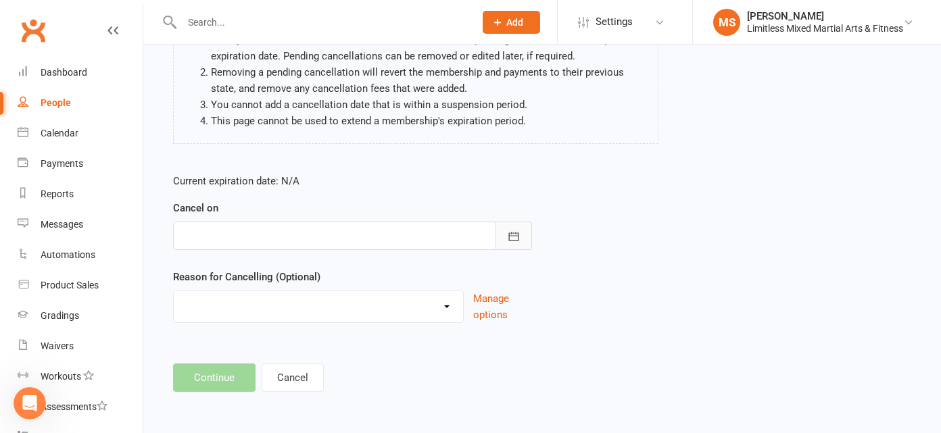
click at [517, 234] on icon "button" at bounding box center [514, 237] width 14 height 14
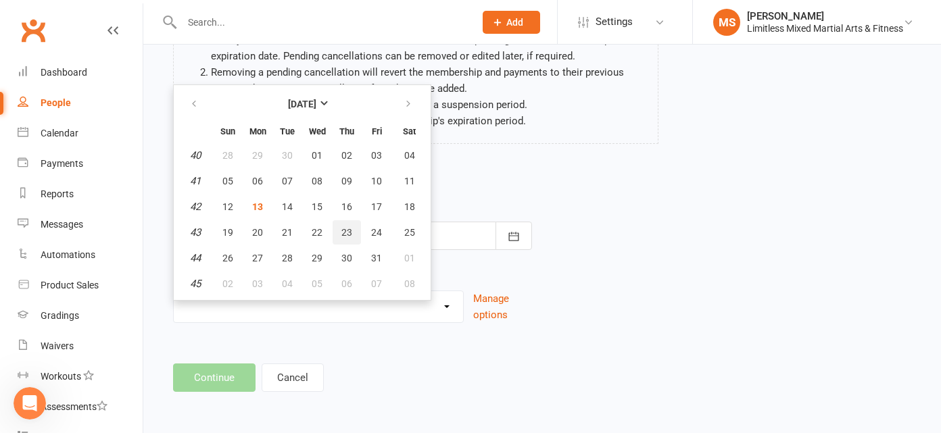
click at [354, 228] on button "23" at bounding box center [346, 232] width 28 height 24
type input "[DATE]"
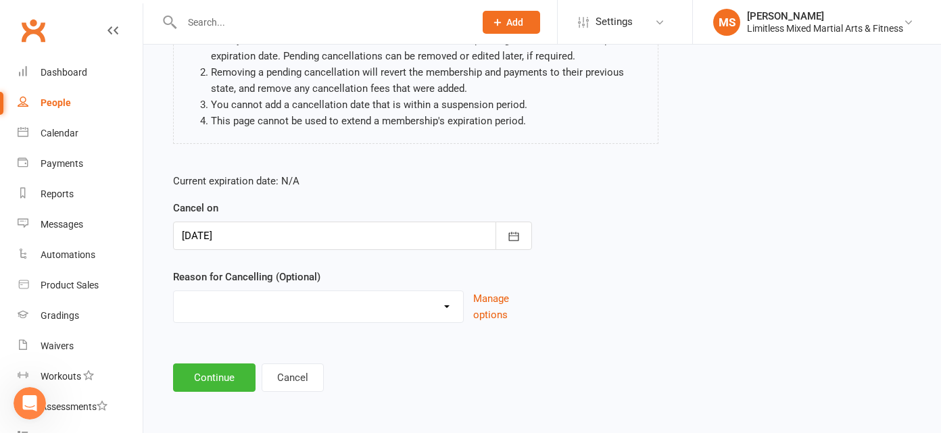
click at [449, 307] on select "Holiday Injury Lost Motivation Medical Moved away from area Other Activites Una…" at bounding box center [318, 304] width 289 height 27
click at [434, 301] on select "Holiday Injury Lost Motivation Medical Moved away from area Other Activites Una…" at bounding box center [318, 304] width 289 height 27
select select "1"
click at [174, 291] on select "Holiday Injury Lost Motivation Medical Moved away from area Other Activites Una…" at bounding box center [318, 304] width 289 height 27
click at [219, 377] on button "Continue" at bounding box center [214, 378] width 82 height 28
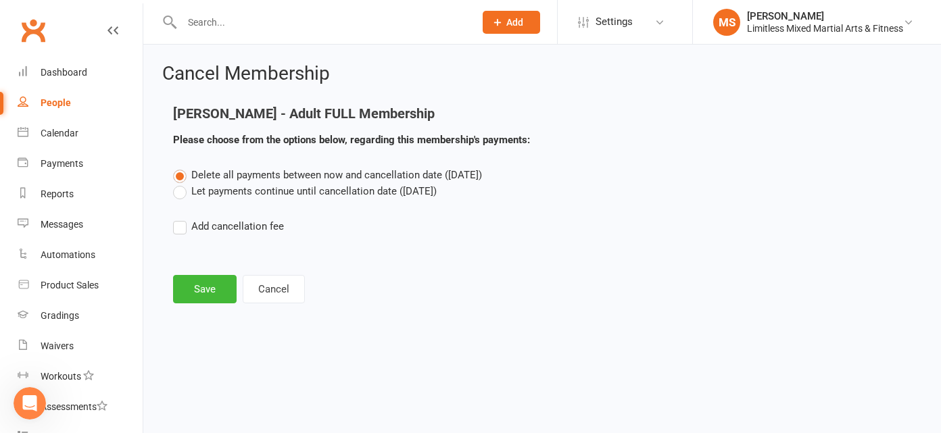
scroll to position [0, 0]
click at [222, 192] on label "Let payments continue until cancellation date ([DATE])" at bounding box center [305, 191] width 264 height 16
click at [182, 183] on input "Let payments continue until cancellation date ([DATE])" at bounding box center [177, 183] width 9 height 0
click at [213, 286] on button "Save" at bounding box center [205, 289] width 64 height 28
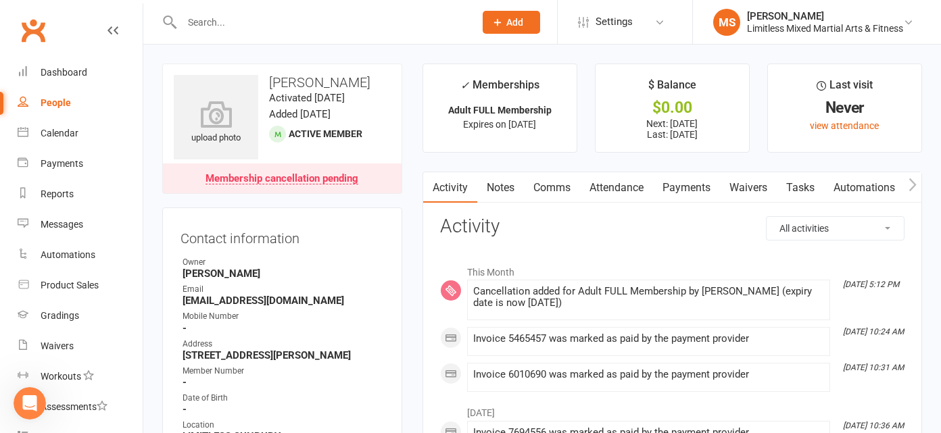
drag, startPoint x: 56, startPoint y: 99, endPoint x: 80, endPoint y: 107, distance: 25.0
click at [55, 99] on div "People" at bounding box center [56, 102] width 30 height 11
select select "100"
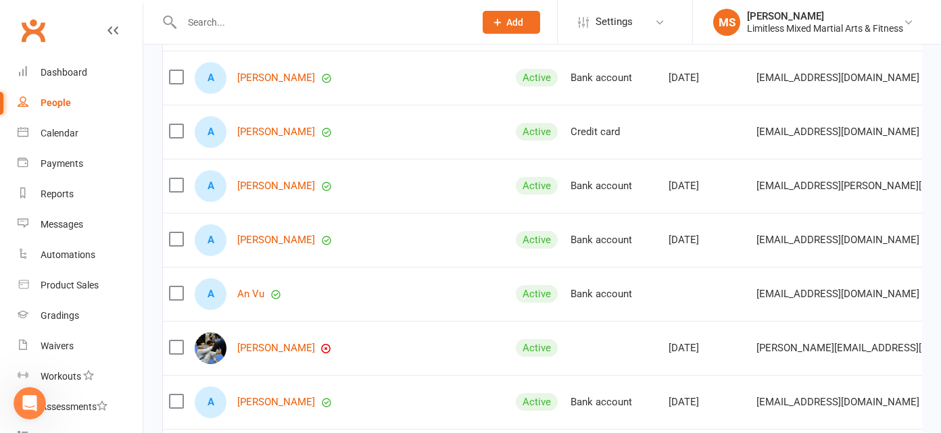
scroll to position [309, 0]
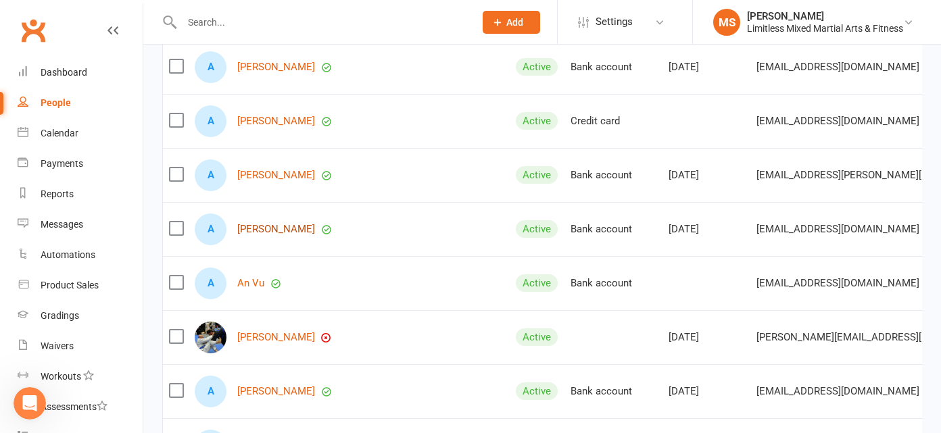
click at [293, 227] on link "[PERSON_NAME]" at bounding box center [276, 229] width 78 height 11
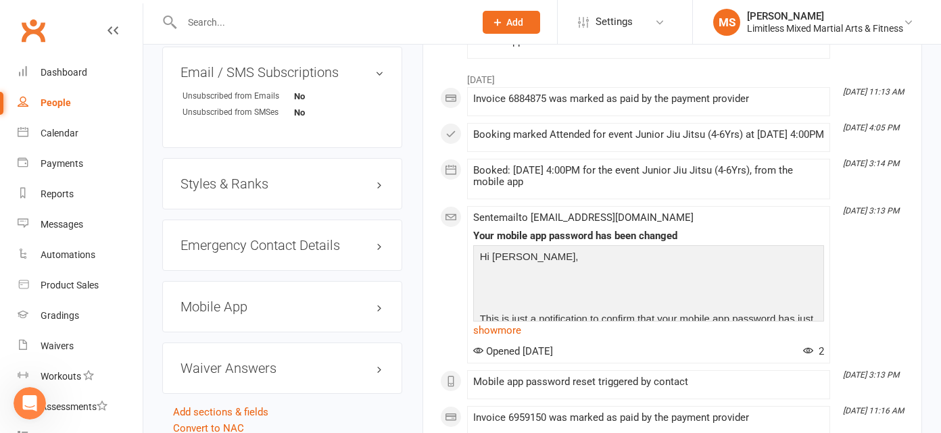
scroll to position [976, 0]
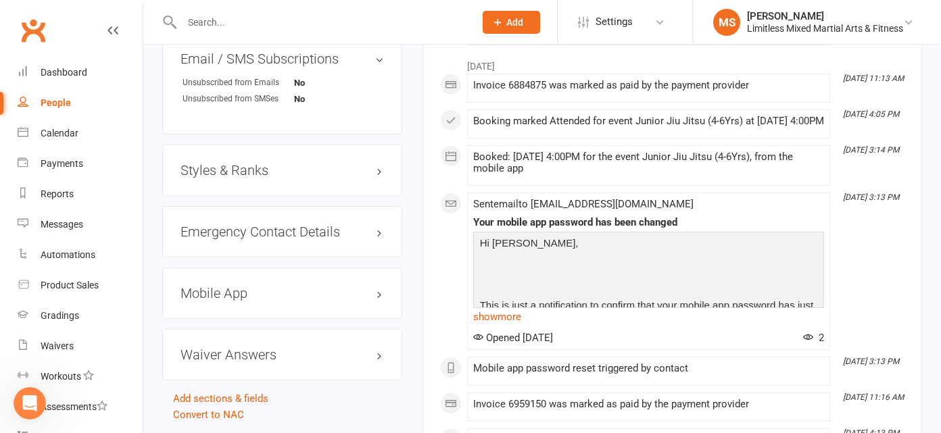
click at [286, 168] on h3 "Styles & Ranks" at bounding box center [281, 170] width 203 height 15
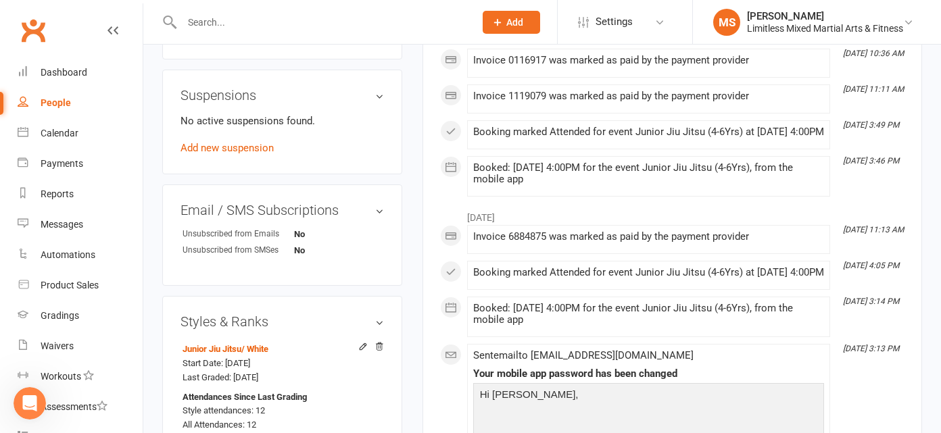
scroll to position [830, 0]
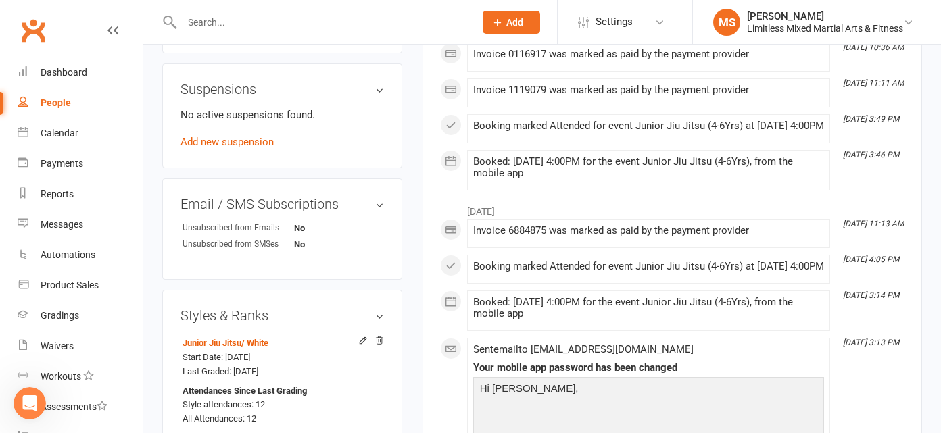
click at [51, 97] on link "People" at bounding box center [80, 103] width 125 height 30
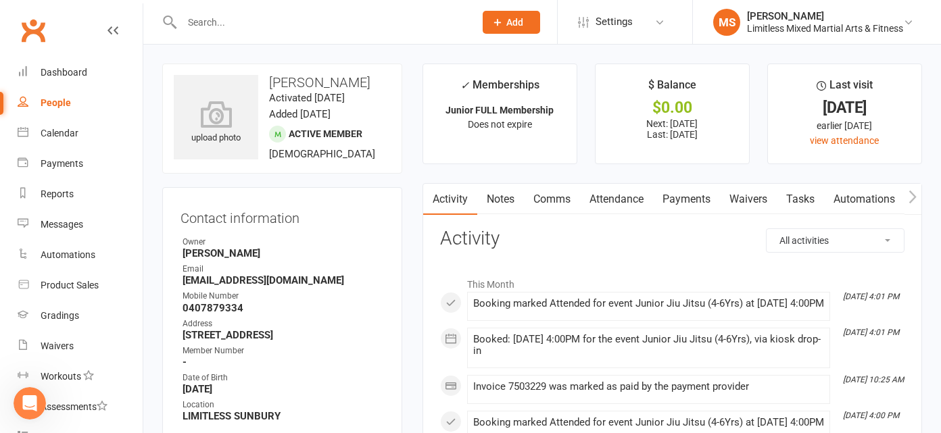
select select "100"
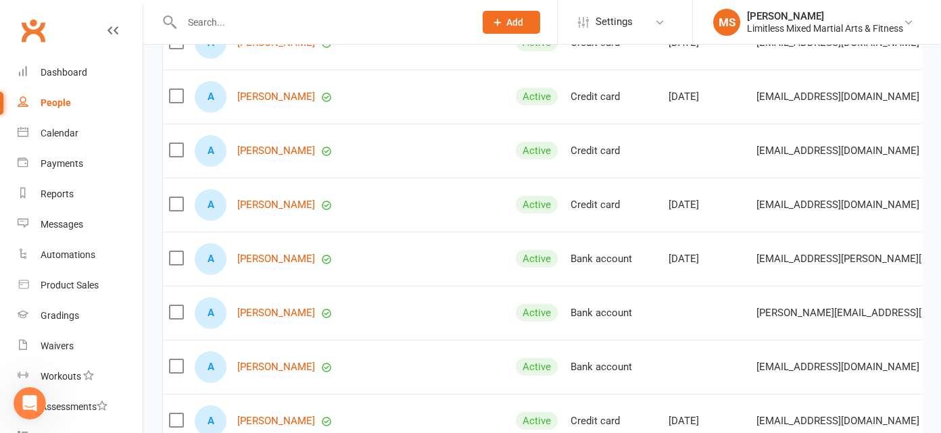
scroll to position [876, 0]
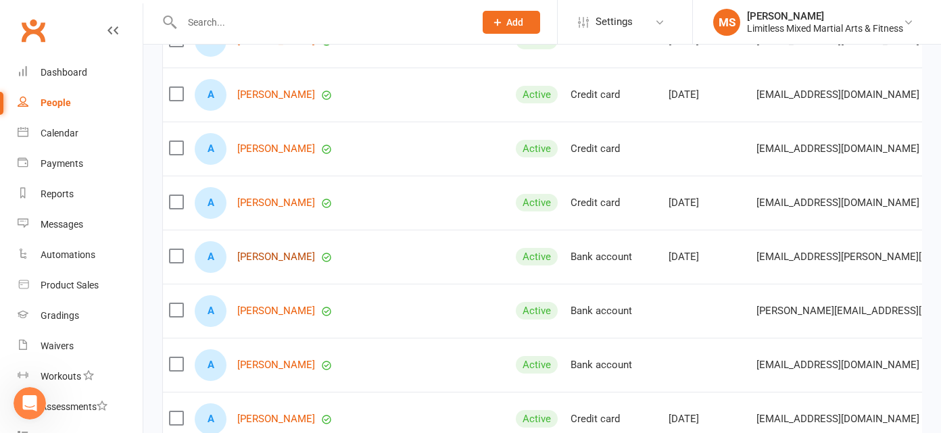
click at [279, 255] on link "[PERSON_NAME]" at bounding box center [276, 256] width 78 height 11
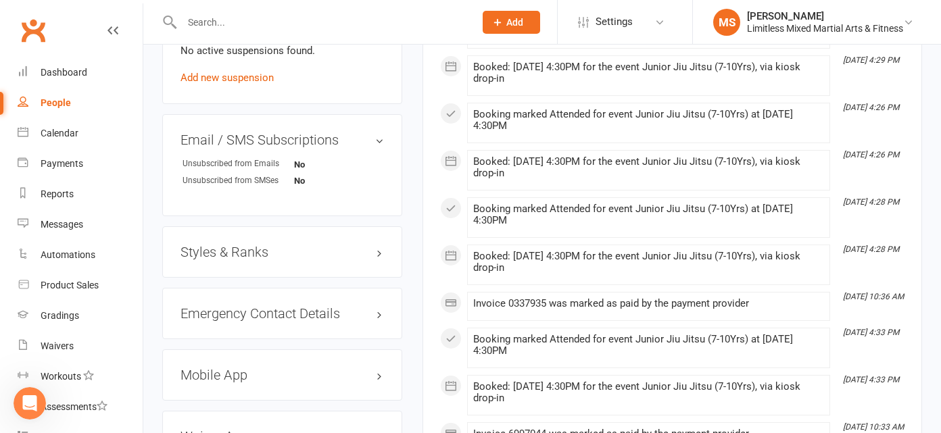
scroll to position [900, 0]
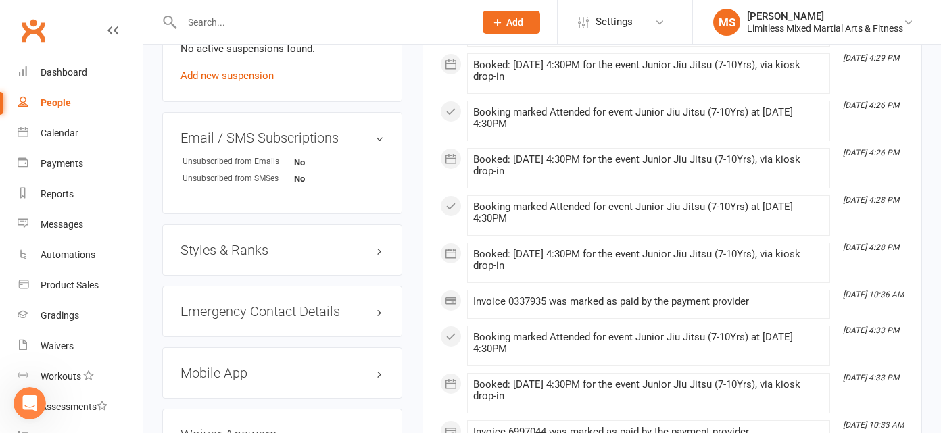
click at [261, 243] on h3 "Styles & Ranks" at bounding box center [281, 250] width 203 height 15
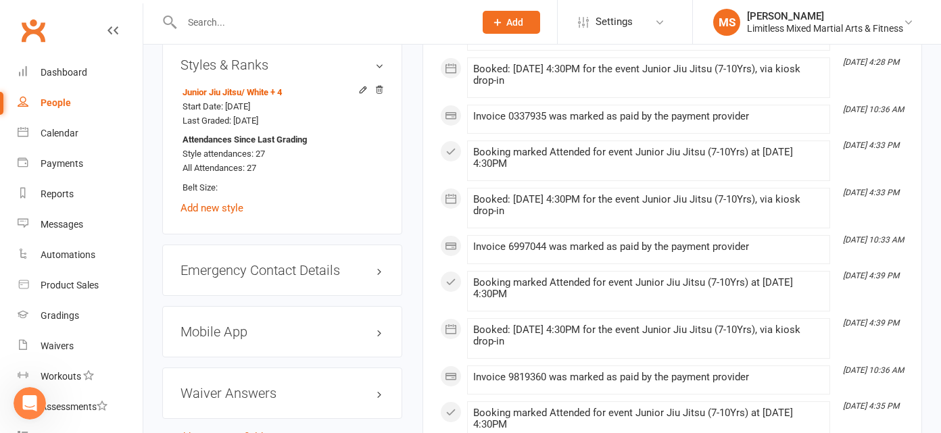
scroll to position [1086, 0]
click at [55, 103] on div "People" at bounding box center [56, 102] width 30 height 11
select select "100"
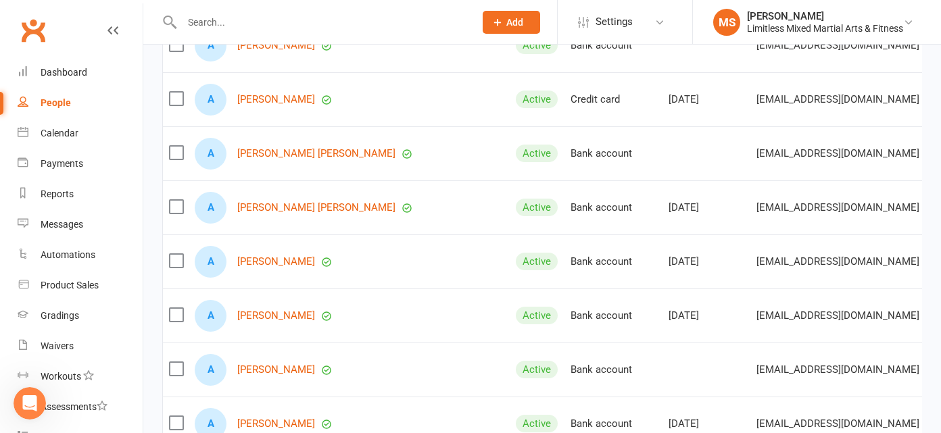
scroll to position [1199, 0]
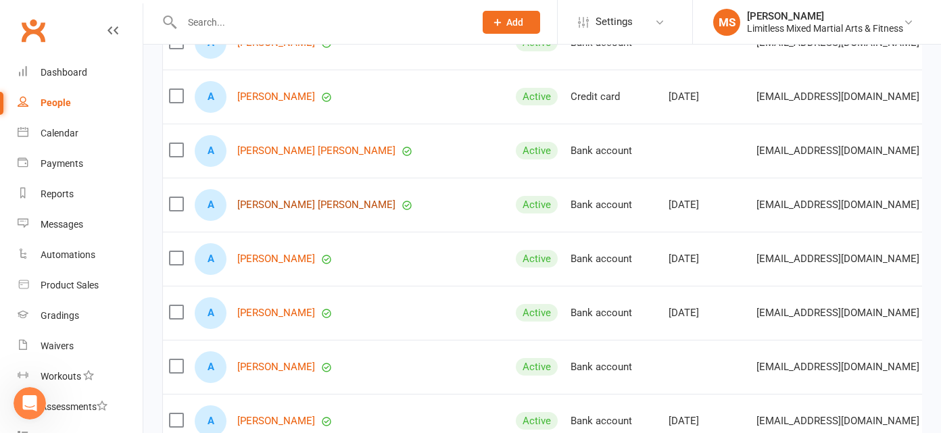
click at [271, 201] on link "[PERSON_NAME] [PERSON_NAME]" at bounding box center [316, 204] width 158 height 11
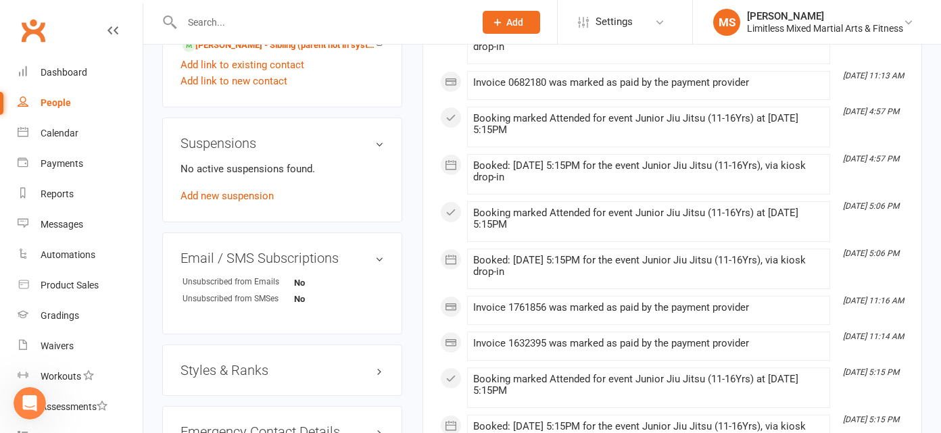
scroll to position [866, 0]
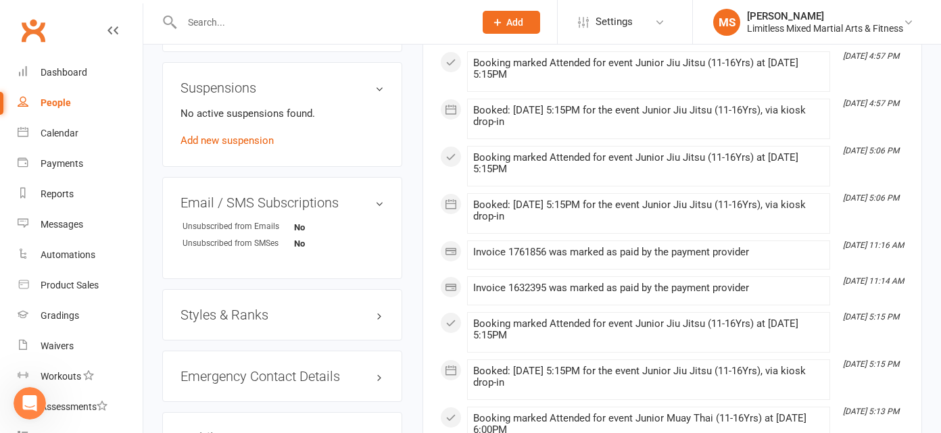
click at [264, 307] on h3 "Styles & Ranks" at bounding box center [281, 314] width 203 height 15
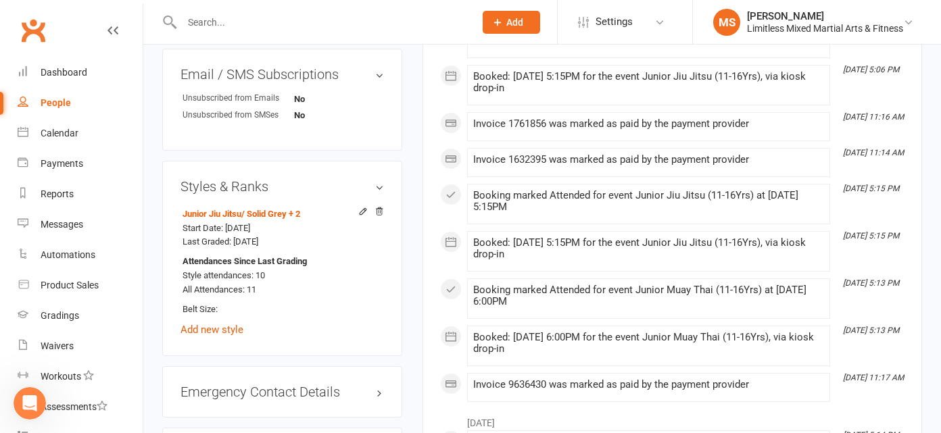
scroll to position [1016, 0]
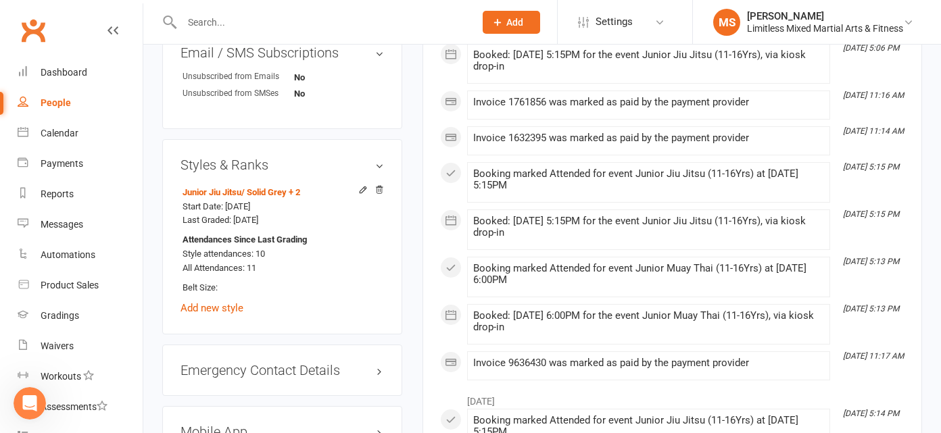
drag, startPoint x: 55, startPoint y: 99, endPoint x: 63, endPoint y: 102, distance: 7.9
click at [55, 99] on div "People" at bounding box center [56, 102] width 30 height 11
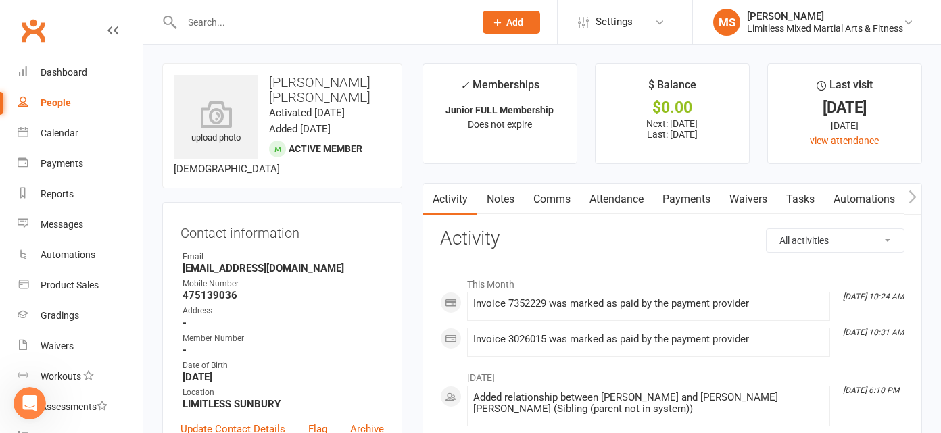
select select "100"
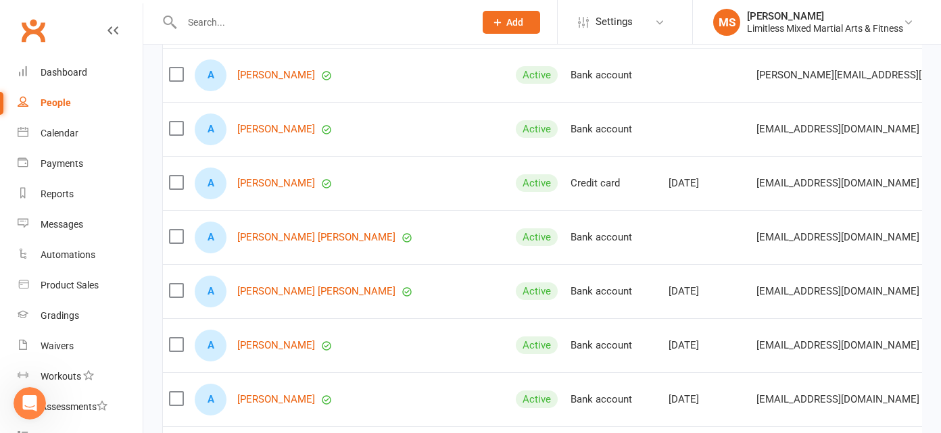
scroll to position [1276, 0]
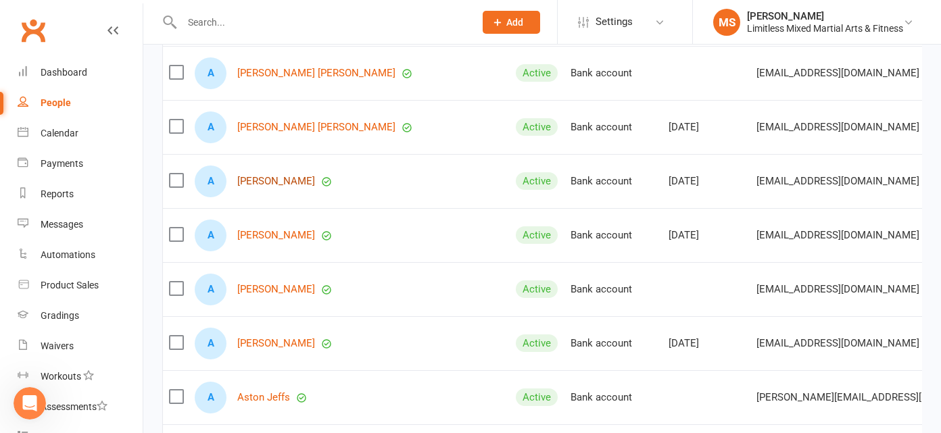
click at [277, 178] on link "[PERSON_NAME]" at bounding box center [276, 181] width 78 height 11
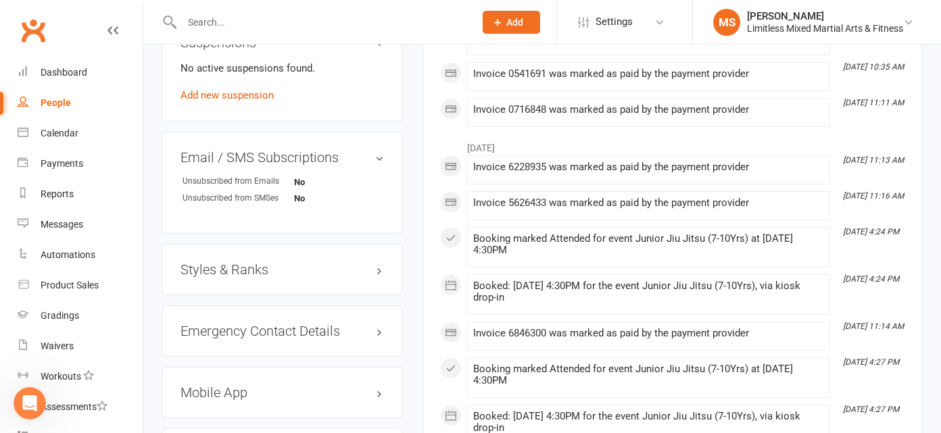
scroll to position [1025, 0]
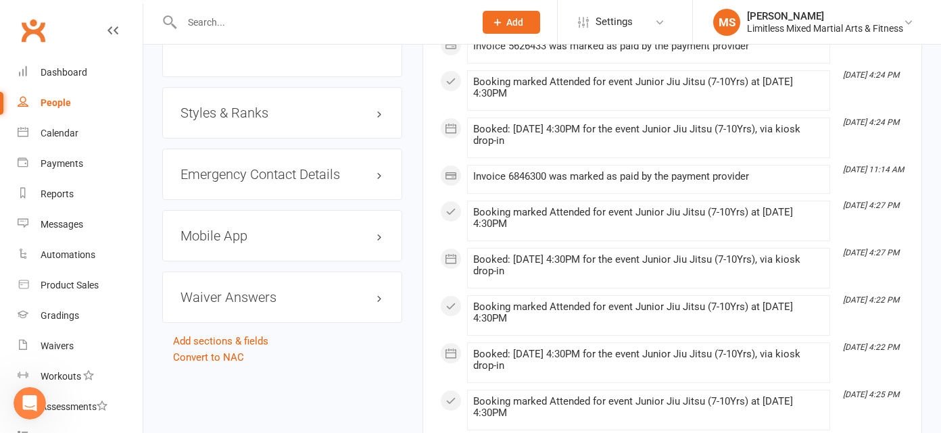
click at [270, 112] on h3 "Styles & Ranks" at bounding box center [281, 112] width 203 height 15
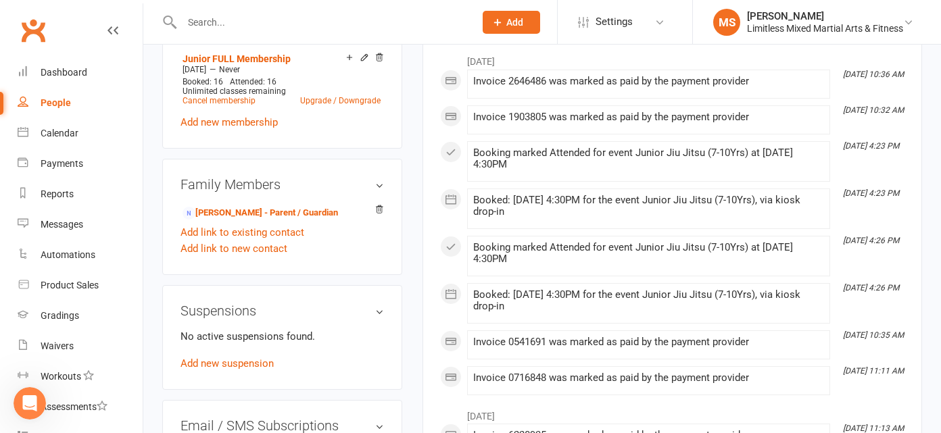
scroll to position [598, 0]
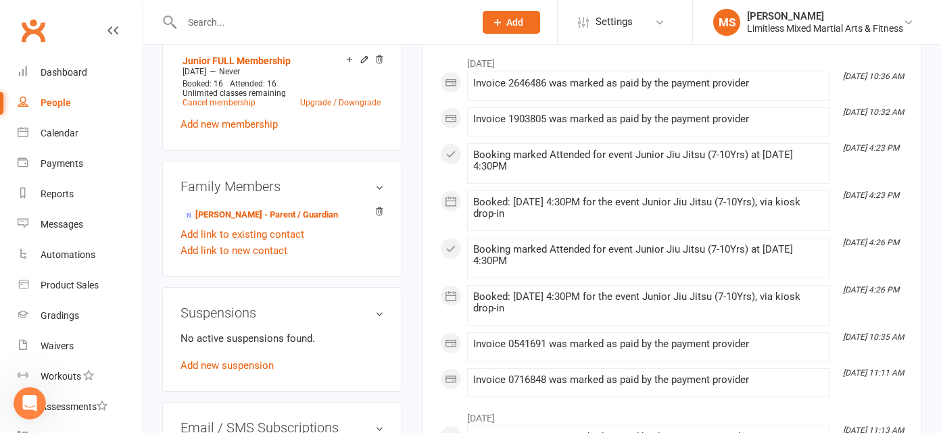
click at [51, 107] on div "People" at bounding box center [56, 102] width 30 height 11
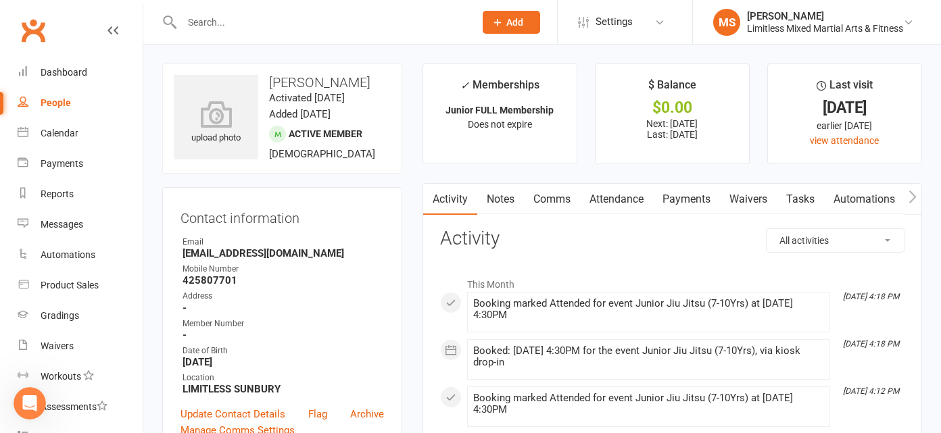
select select "100"
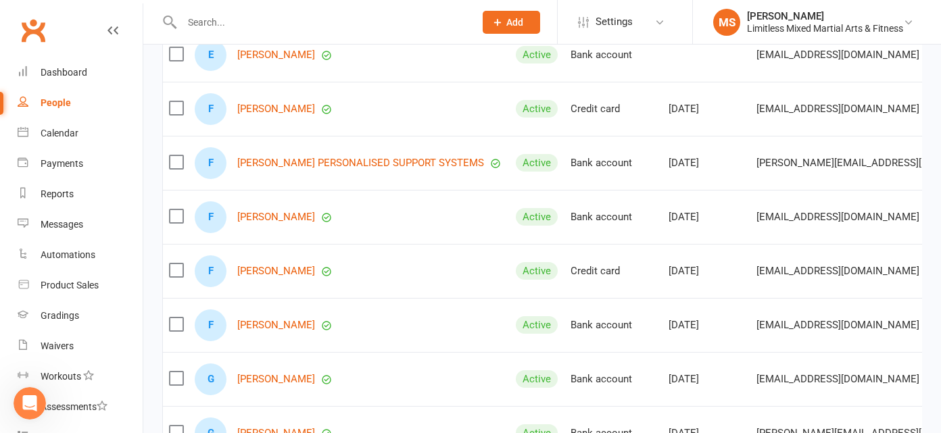
scroll to position [4996, 0]
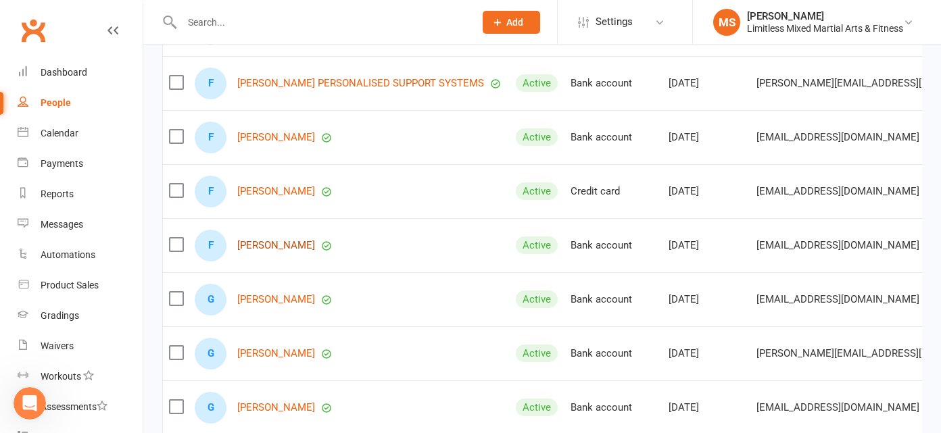
click at [305, 245] on link "[PERSON_NAME]" at bounding box center [276, 245] width 78 height 11
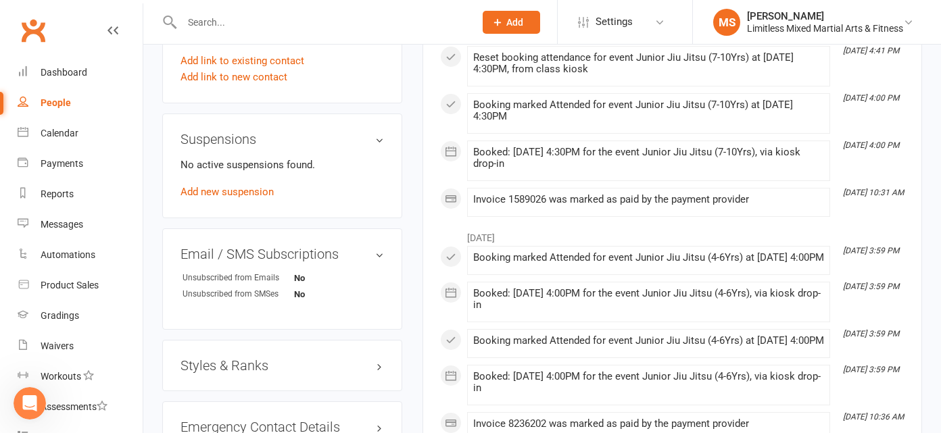
scroll to position [961, 0]
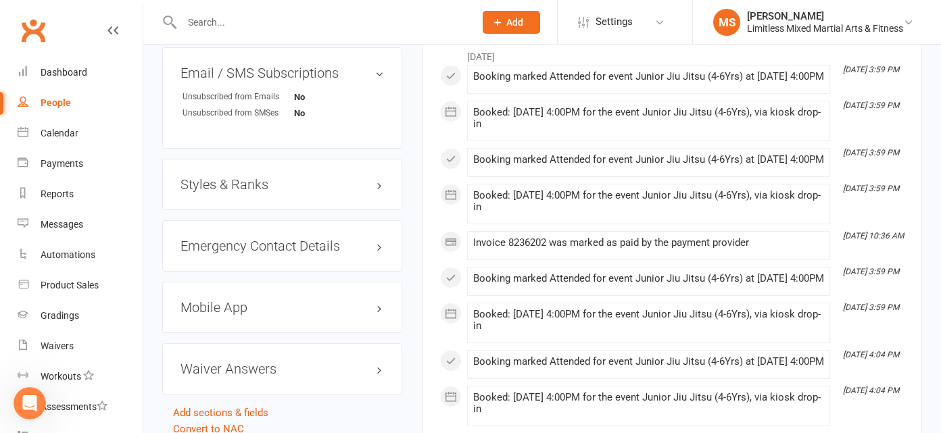
click at [253, 178] on h3 "Styles & Ranks" at bounding box center [281, 184] width 203 height 15
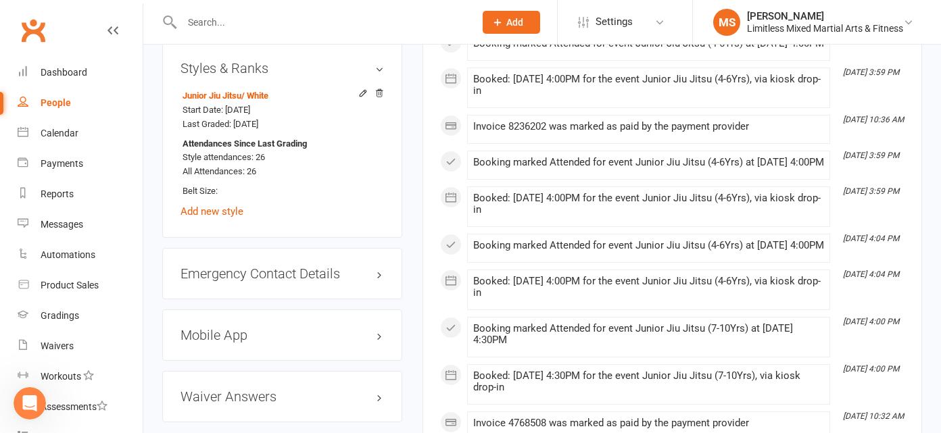
scroll to position [1086, 0]
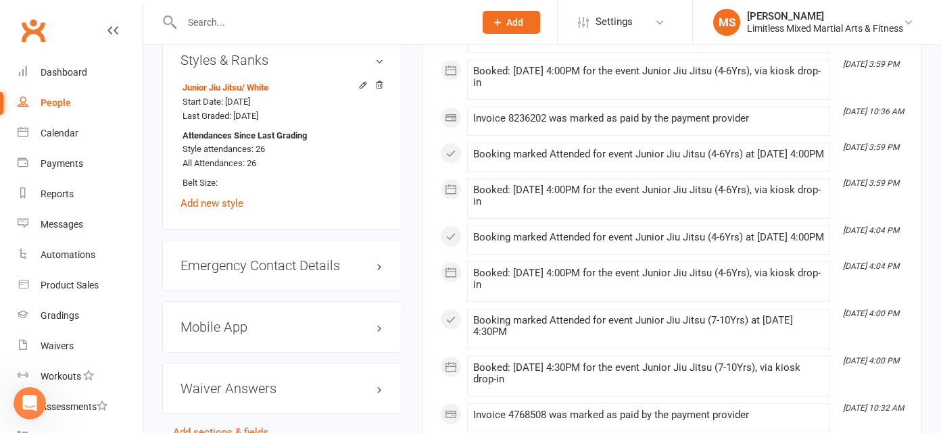
click at [43, 95] on link "People" at bounding box center [80, 103] width 125 height 30
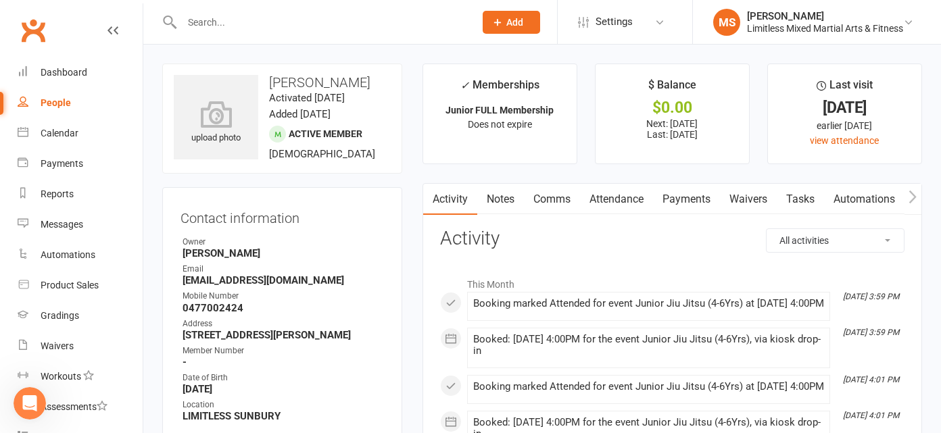
select select "100"
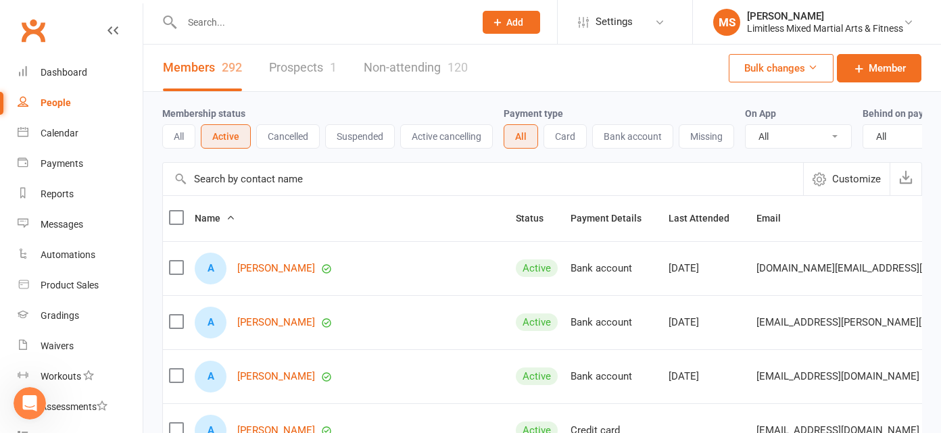
click at [220, 23] on input "text" at bounding box center [321, 22] width 287 height 19
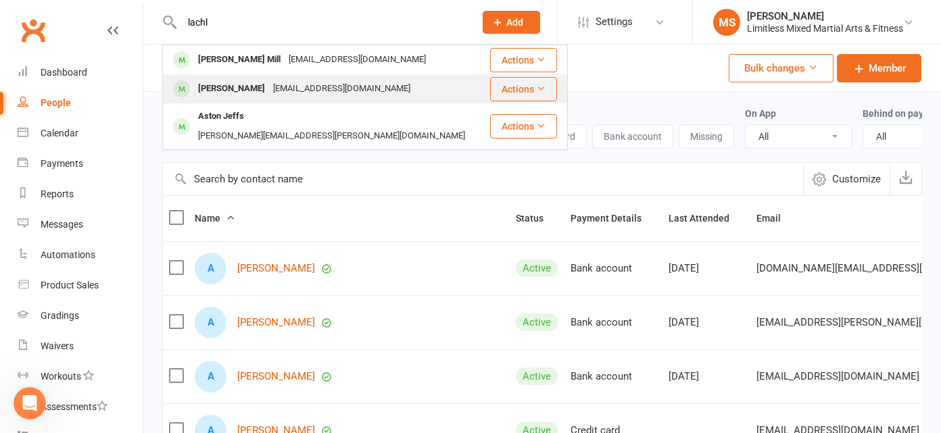
type input "lachl"
click at [240, 89] on div "[PERSON_NAME]" at bounding box center [231, 89] width 75 height 20
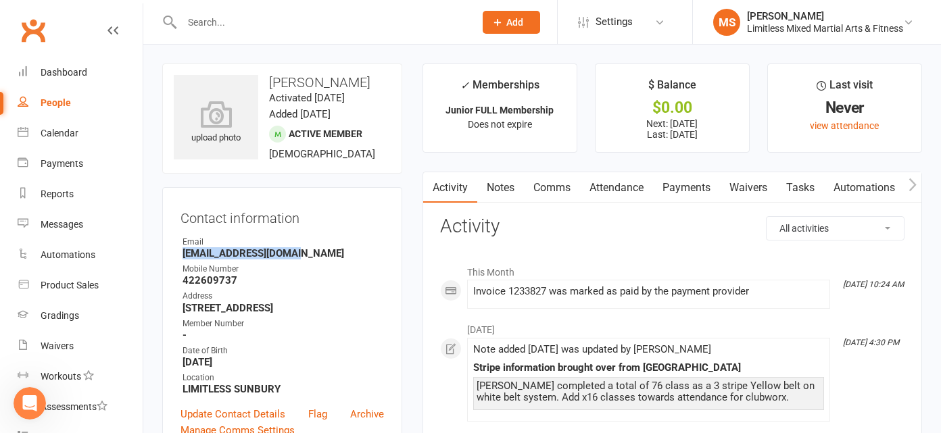
drag, startPoint x: 184, startPoint y: 253, endPoint x: 295, endPoint y: 251, distance: 110.8
click at [295, 252] on strong "[EMAIL_ADDRESS][DOMAIN_NAME]" at bounding box center [282, 253] width 201 height 12
copy strong "[EMAIL_ADDRESS][DOMAIN_NAME]"
drag, startPoint x: 511, startPoint y: 186, endPoint x: 526, endPoint y: 215, distance: 31.7
click at [511, 186] on link "Notes" at bounding box center [500, 187] width 47 height 31
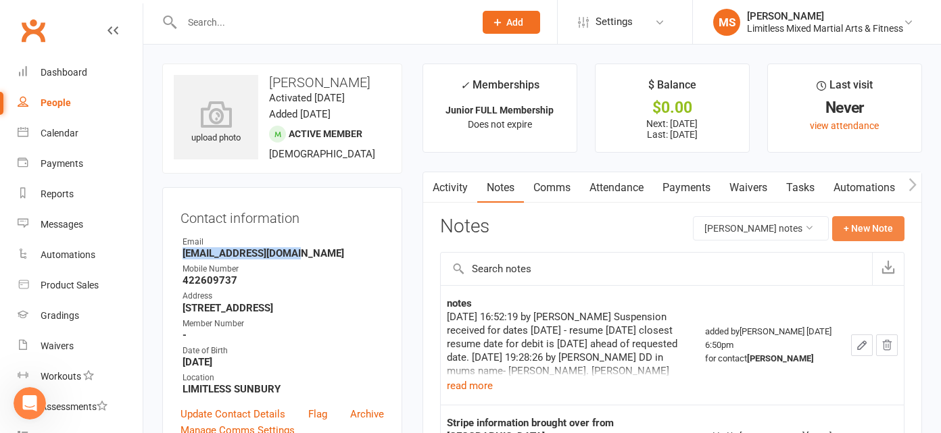
click at [847, 232] on button "+ New Note" at bounding box center [868, 228] width 72 height 24
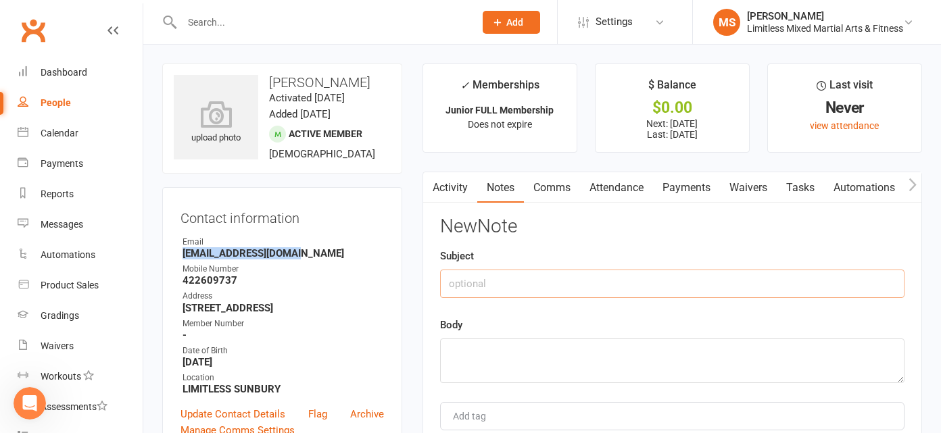
click at [569, 290] on input "text" at bounding box center [672, 284] width 464 height 28
type input "Cancellation Request"
click at [565, 349] on textarea at bounding box center [672, 361] width 464 height 45
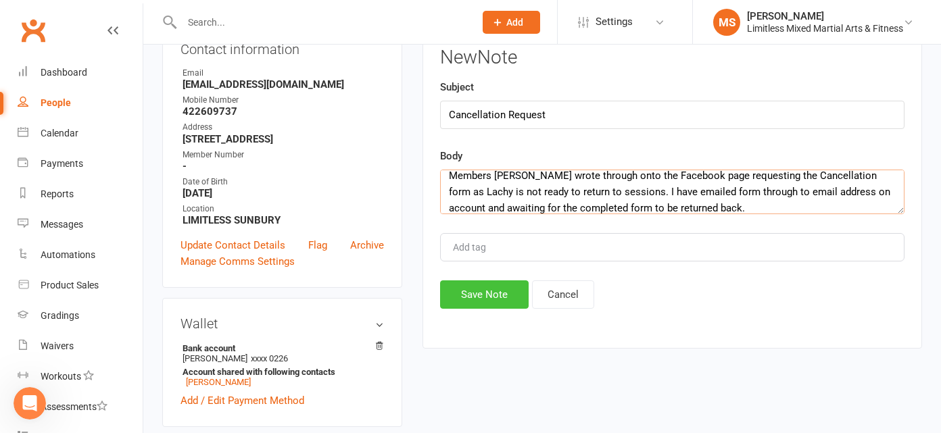
scroll to position [172, 0]
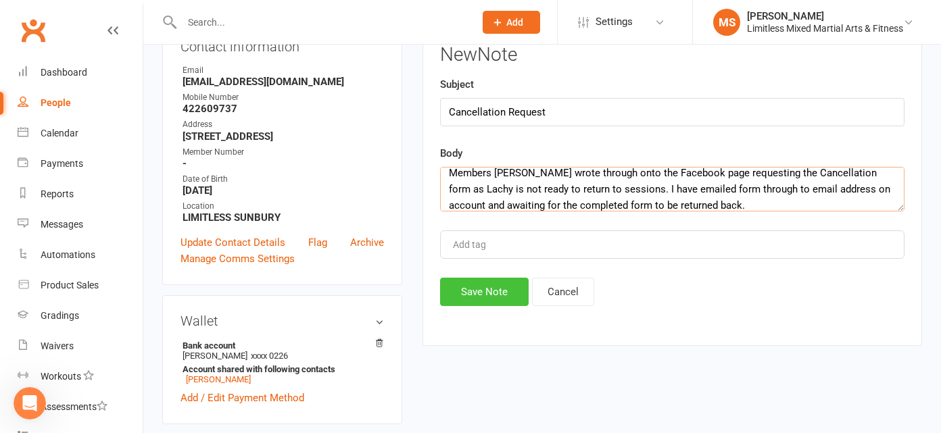
type textarea "Members [PERSON_NAME] wrote through onto the Facebook page requesting the Cance…"
click at [497, 289] on button "Save Note" at bounding box center [484, 292] width 89 height 28
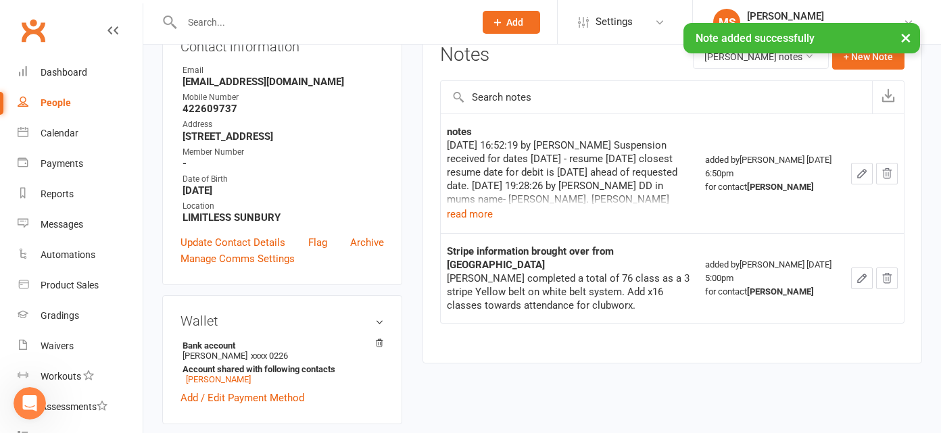
scroll to position [0, 0]
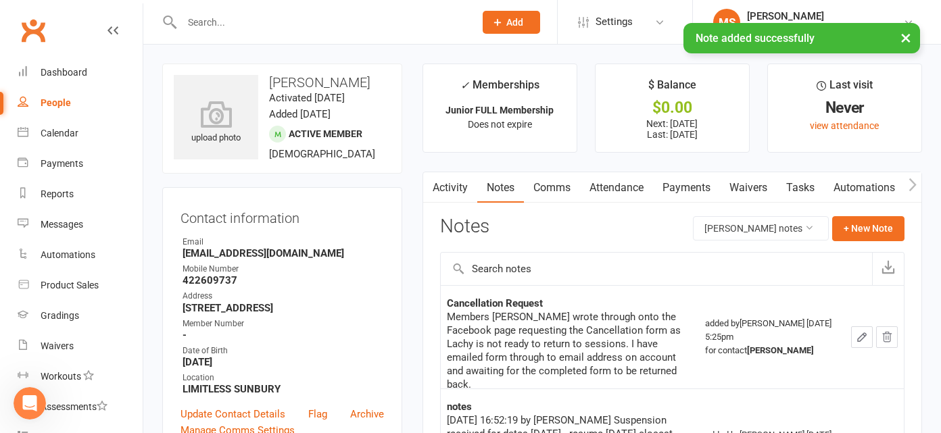
click at [52, 98] on div "People" at bounding box center [56, 102] width 30 height 11
select select "100"
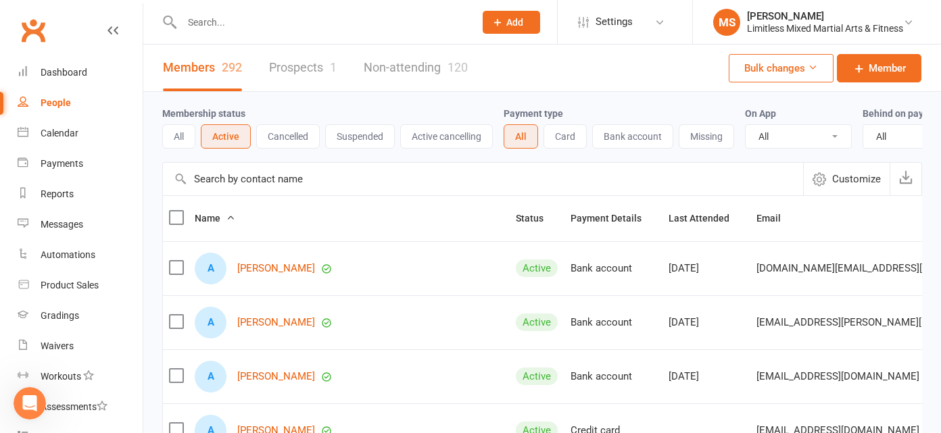
click at [65, 100] on div "People" at bounding box center [56, 102] width 30 height 11
